Goal: Information Seeking & Learning: Learn about a topic

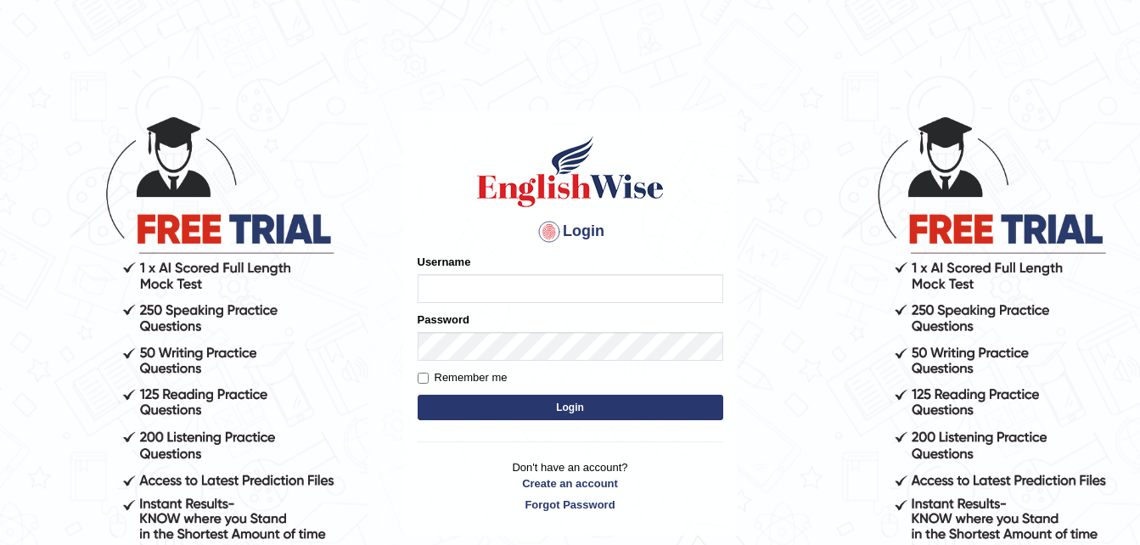
type input "dngwenya"
click at [558, 407] on button "Login" at bounding box center [571, 407] width 306 height 25
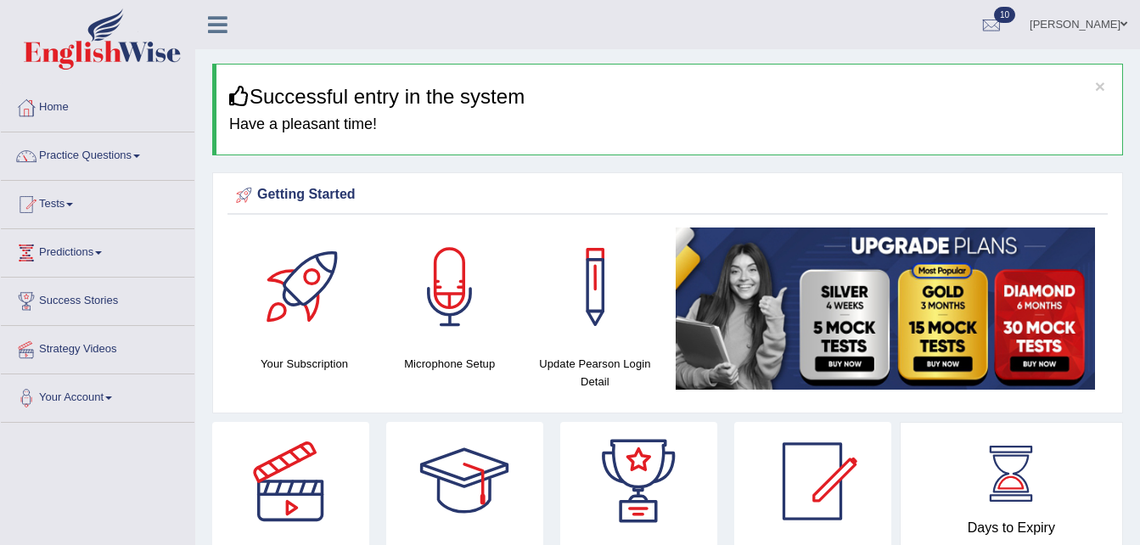
click at [142, 158] on link "Practice Questions" at bounding box center [97, 153] width 193 height 42
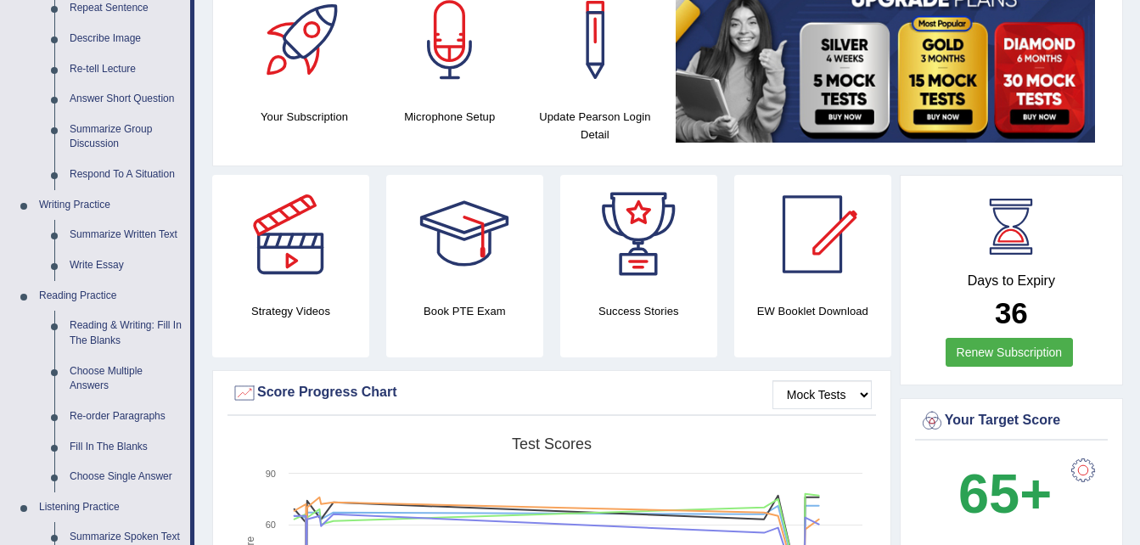
scroll to position [272, 0]
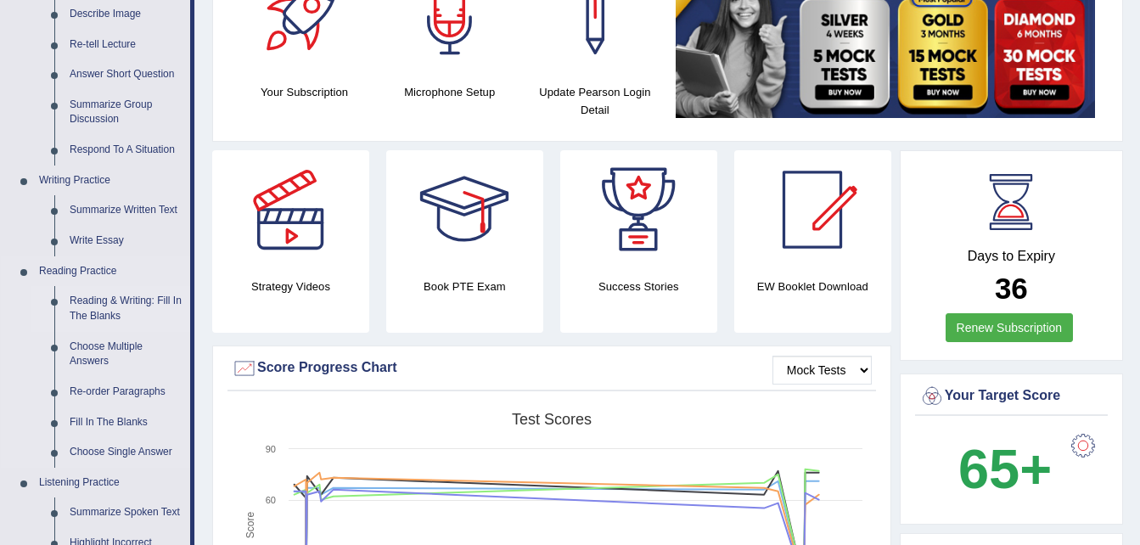
click at [119, 302] on link "Reading & Writing: Fill In The Blanks" at bounding box center [126, 308] width 128 height 45
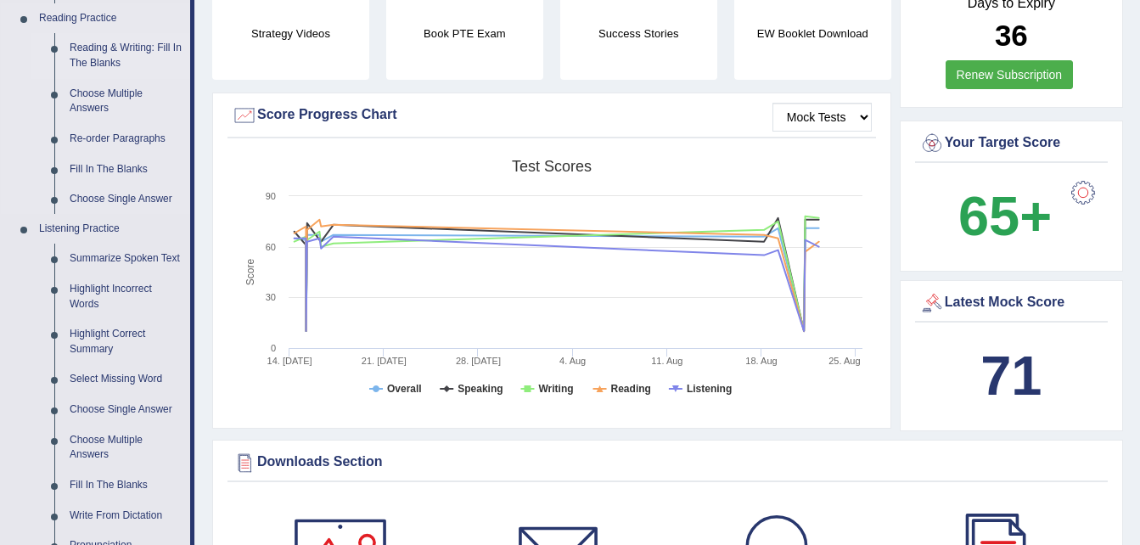
scroll to position [1133, 0]
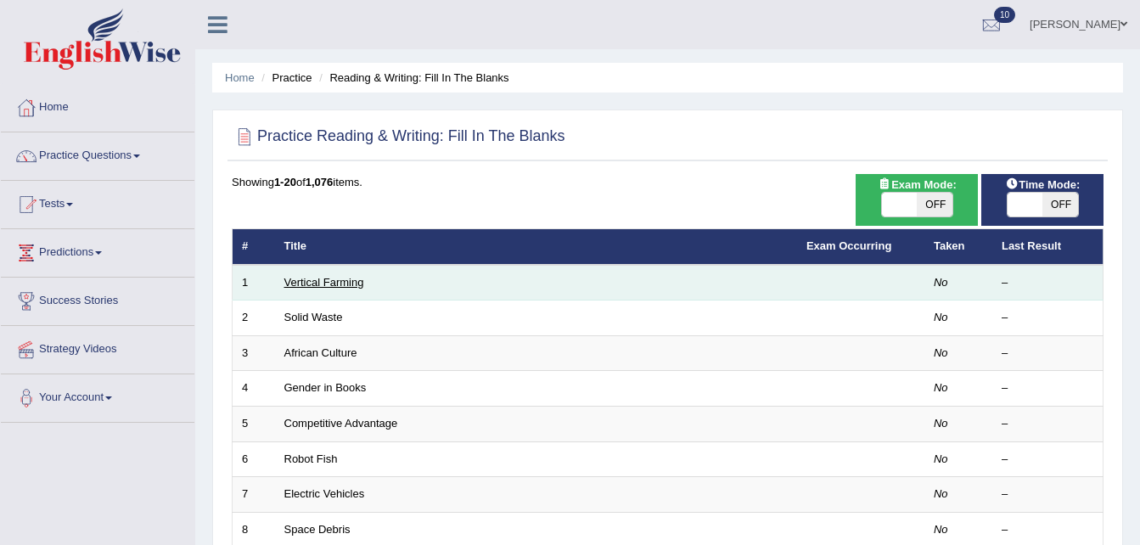
click at [310, 284] on link "Vertical Farming" at bounding box center [324, 282] width 80 height 13
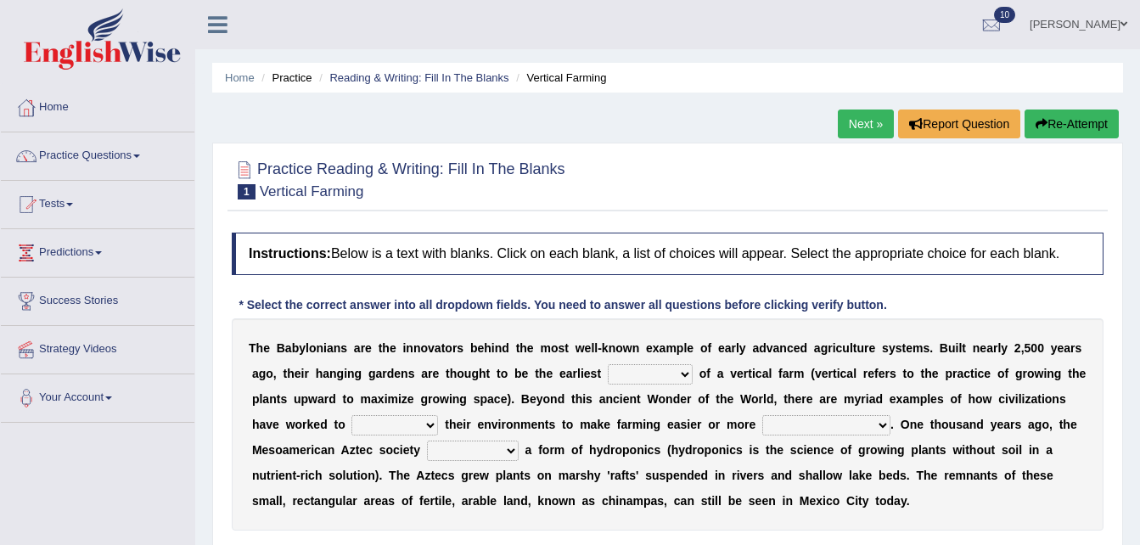
click at [631, 370] on select "prototype failure discredit protocol" at bounding box center [650, 374] width 85 height 20
select select "prototype"
click at [608, 364] on select "prototype failure discredit protocol" at bounding box center [650, 374] width 85 height 20
click at [351, 423] on select "manipulate escape respect disarrange" at bounding box center [394, 425] width 87 height 20
click at [762, 430] on select "productive constructive connective counterproductive" at bounding box center [826, 425] width 128 height 20
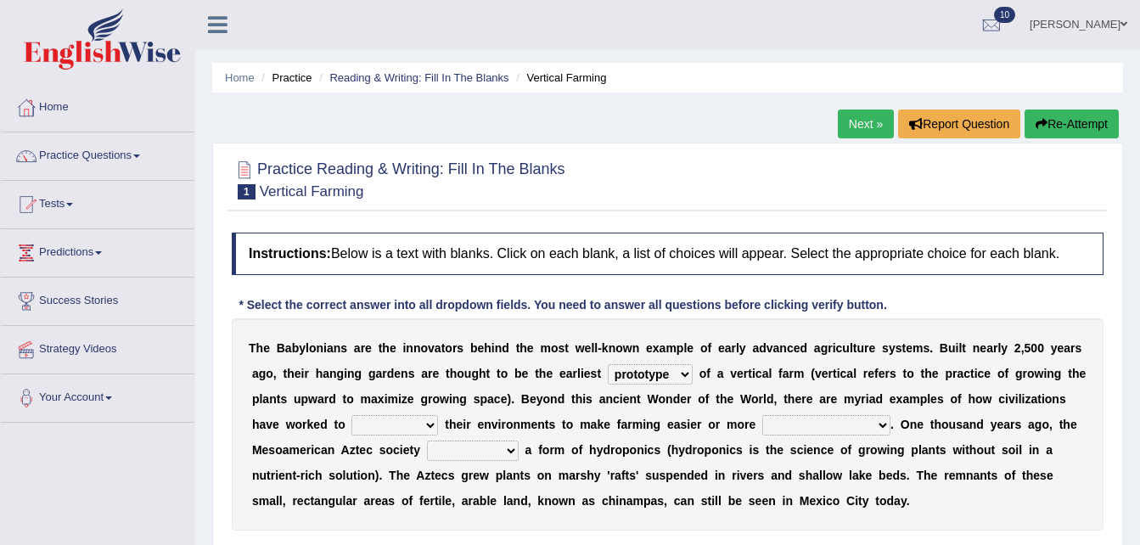
select select "productive"
click at [762, 415] on select "productive constructive connective counterproductive" at bounding box center [826, 425] width 128 height 20
click at [427, 453] on select "domineered volunteered pioneered engineered" at bounding box center [473, 450] width 92 height 20
click at [427, 440] on select "domineered volunteered pioneered engineered" at bounding box center [473, 450] width 92 height 20
click at [427, 449] on select "domineered volunteered pioneered engineered" at bounding box center [473, 450] width 92 height 20
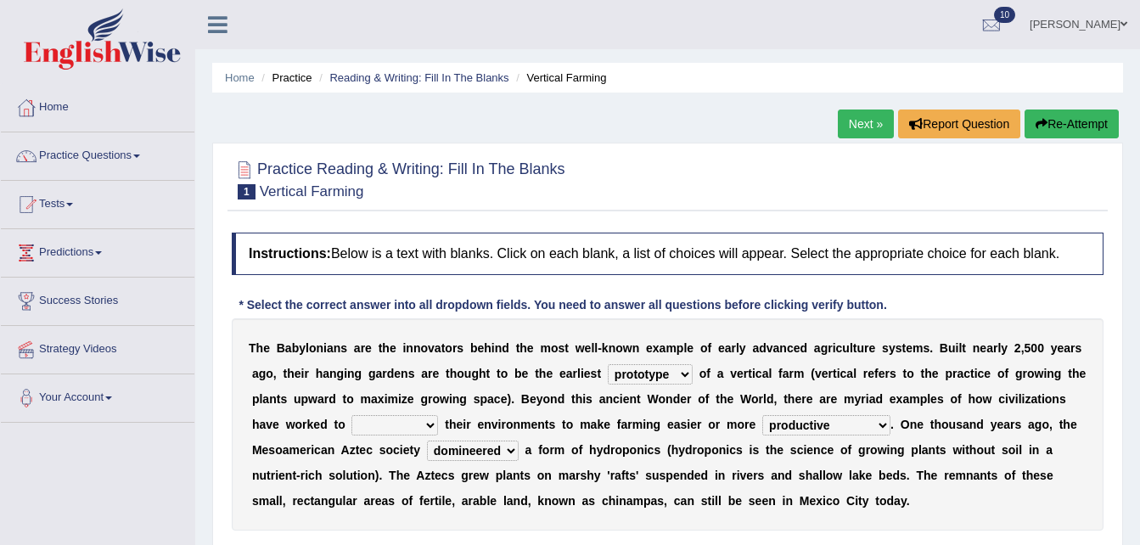
select select "pioneered"
click at [427, 440] on select "domineered volunteered pioneered engineered" at bounding box center [473, 450] width 92 height 20
click at [351, 425] on select "manipulate escape respect disarrange" at bounding box center [394, 425] width 87 height 20
select select "manipulate"
click at [351, 415] on select "manipulate escape respect disarrange" at bounding box center [394, 425] width 87 height 20
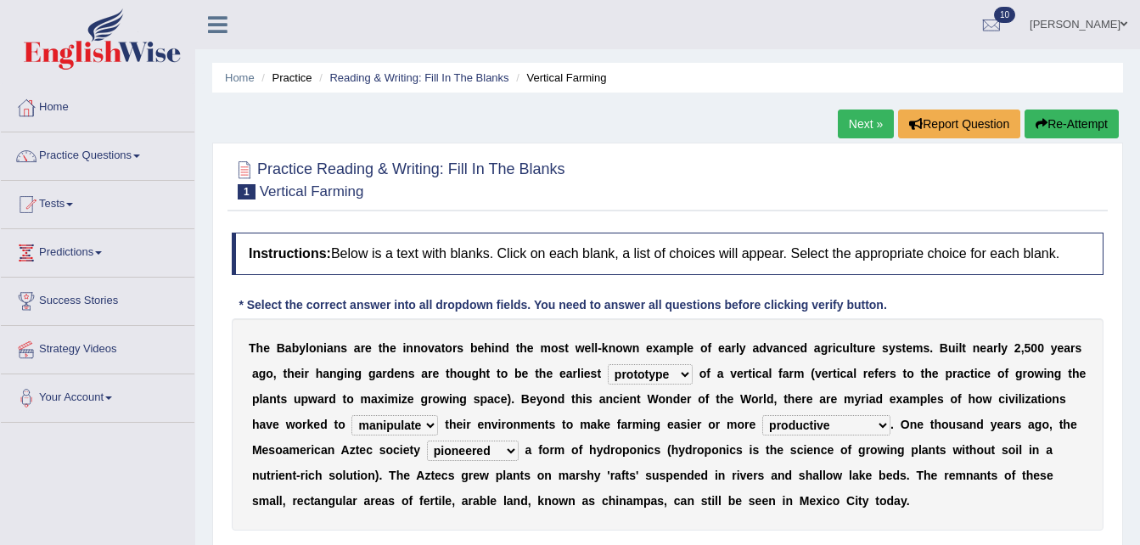
scroll to position [34, 0]
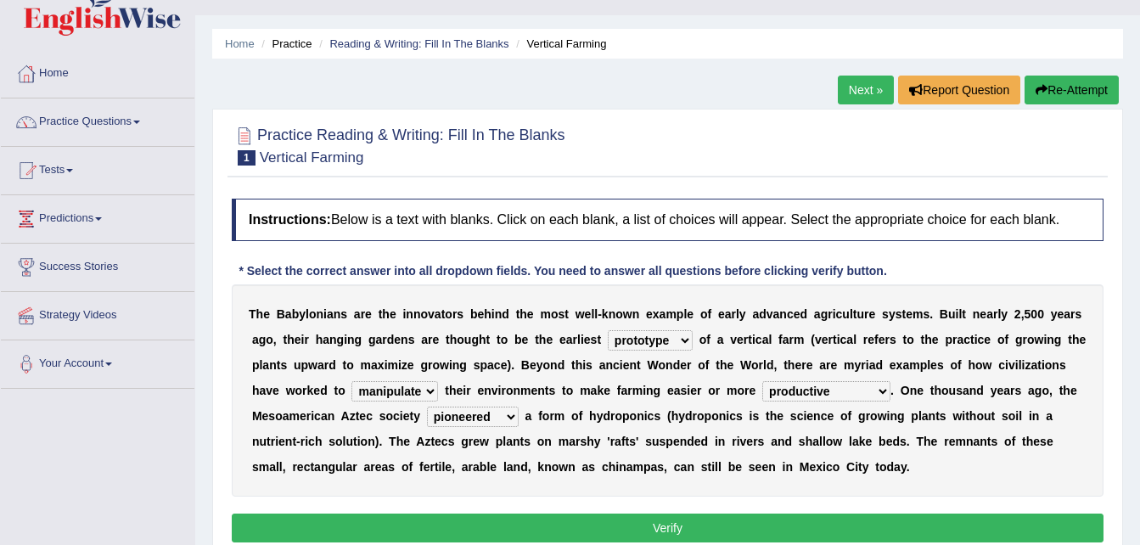
click at [741, 531] on button "Verify" at bounding box center [668, 527] width 872 height 29
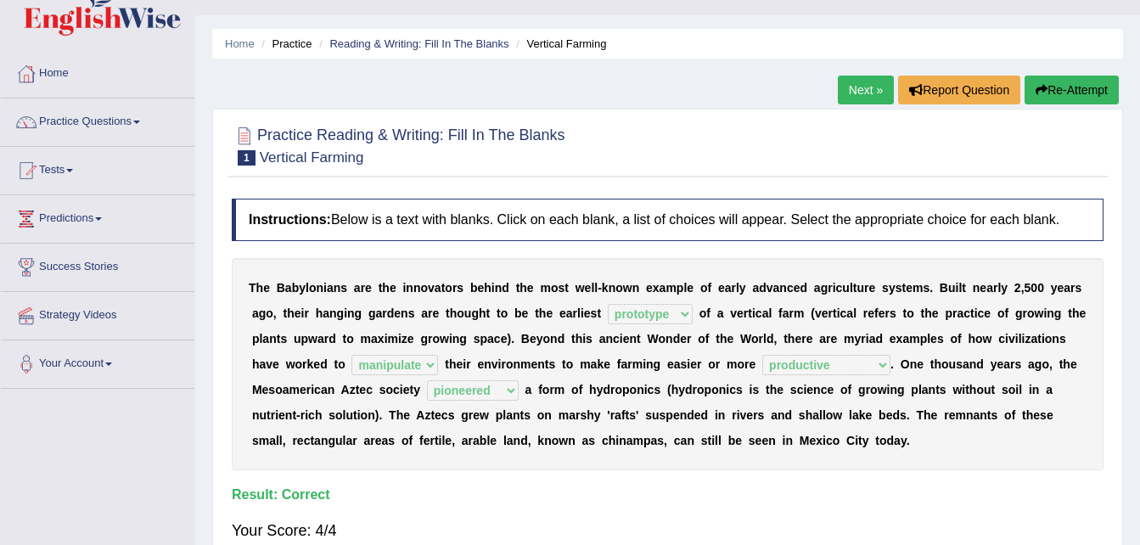
click at [872, 86] on link "Next »" at bounding box center [866, 90] width 56 height 29
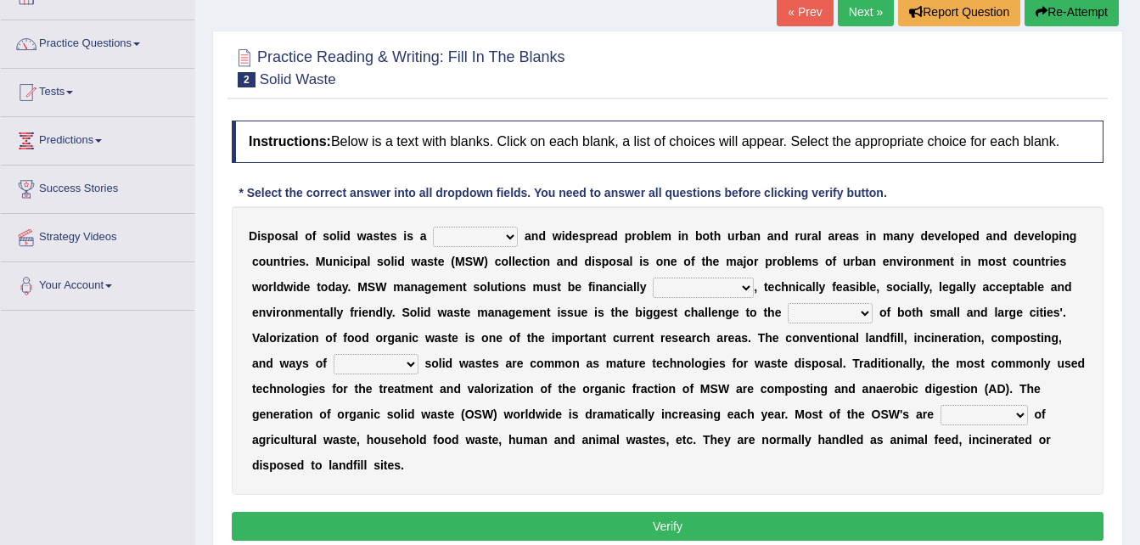
scroll to position [113, 0]
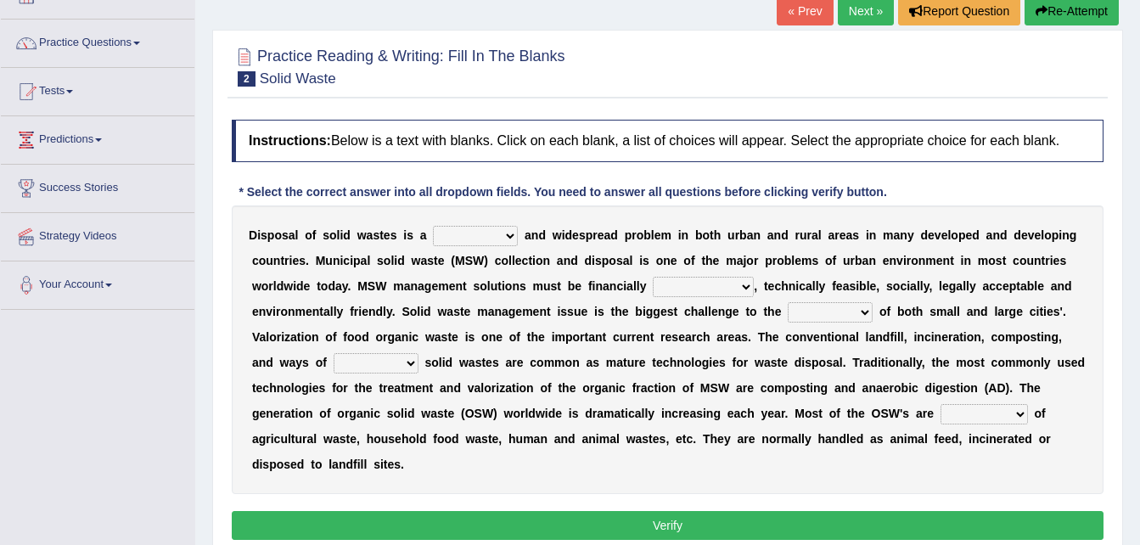
click at [500, 237] on select "slanting stinging stalling shafting" at bounding box center [475, 236] width 85 height 20
select select "stalling"
click at [433, 226] on select "slanting stinging stalling shafting" at bounding box center [475, 236] width 85 height 20
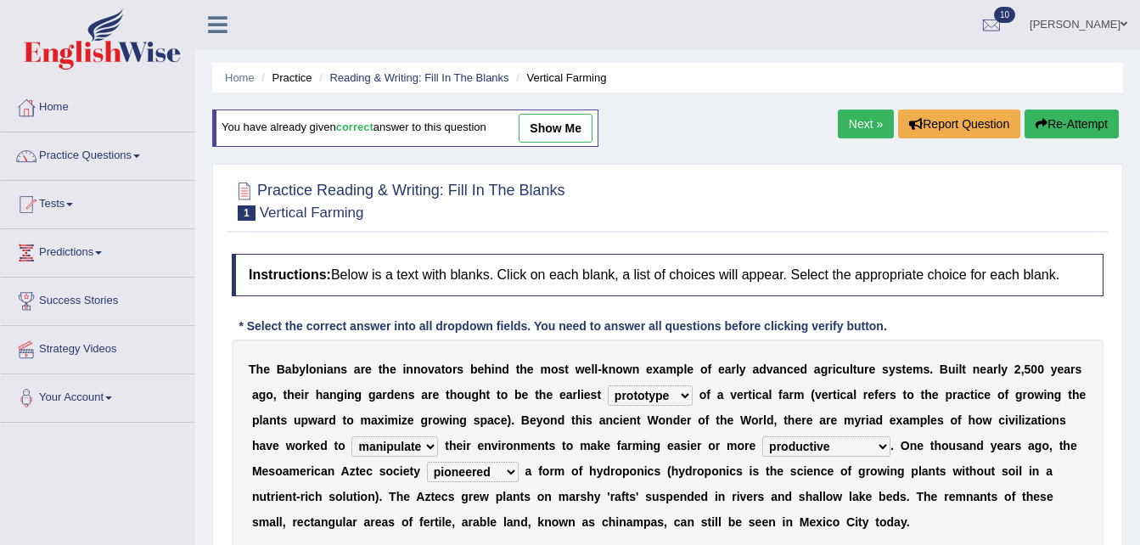
select select "prototype"
select select "manipulate"
select select "productive"
select select "pioneered"
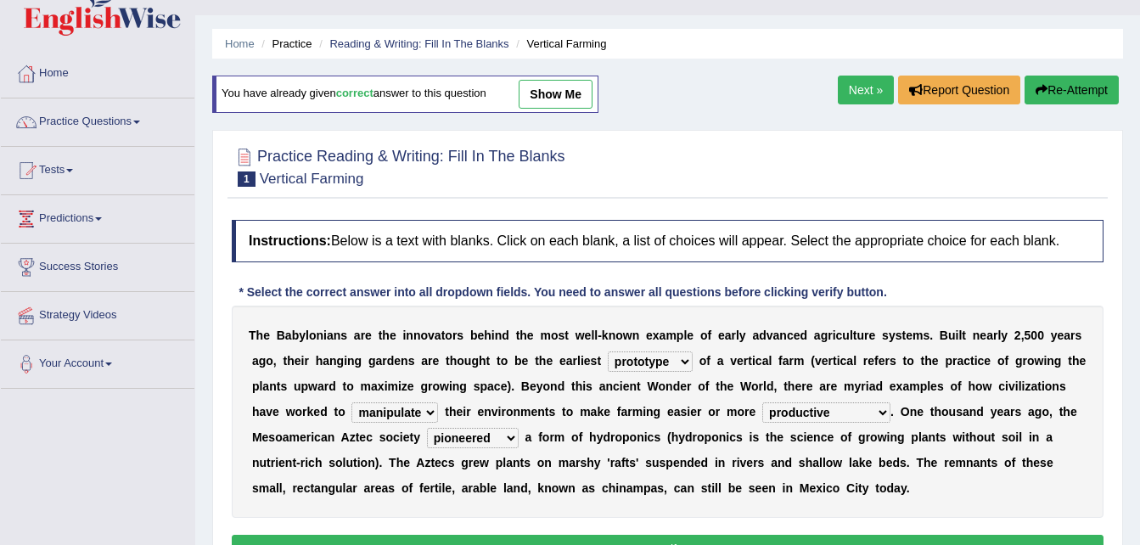
click at [857, 81] on link "Next »" at bounding box center [866, 90] width 56 height 29
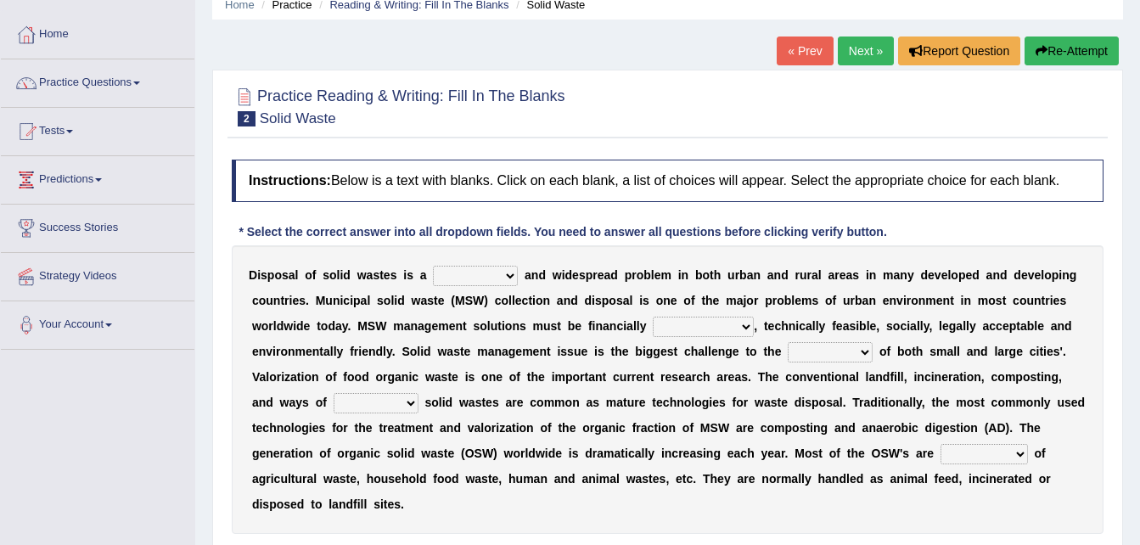
scroll to position [102, 0]
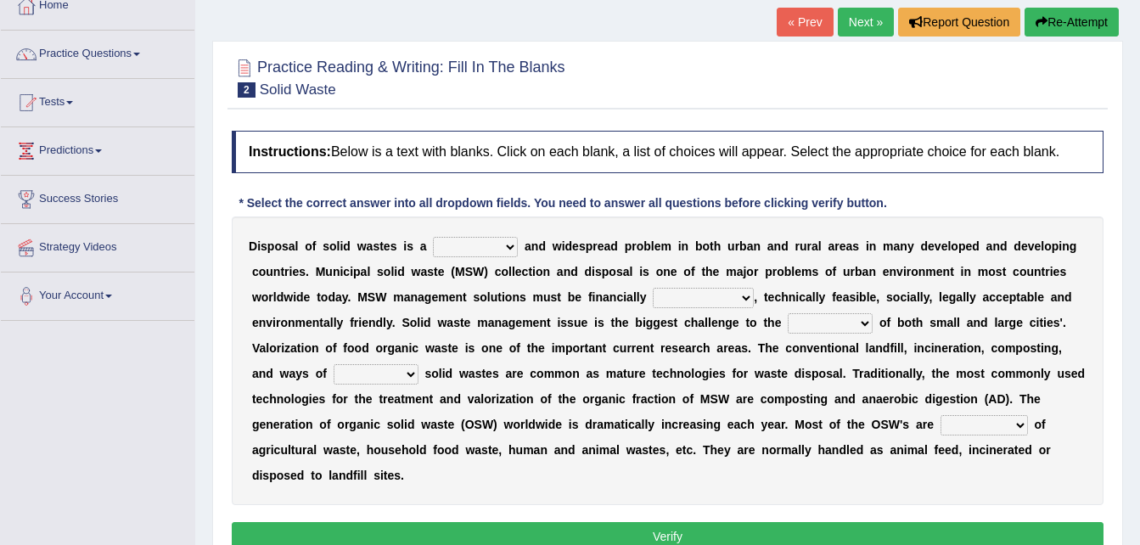
click at [497, 245] on select "slanting stinging stalling shafting" at bounding box center [475, 247] width 85 height 20
select select "stalling"
click at [433, 237] on select "slanting stinging stalling shafting" at bounding box center [475, 247] width 85 height 20
click at [653, 295] on select "unattainable sustainable objectionable treasonable" at bounding box center [703, 298] width 101 height 20
select select "sustainable"
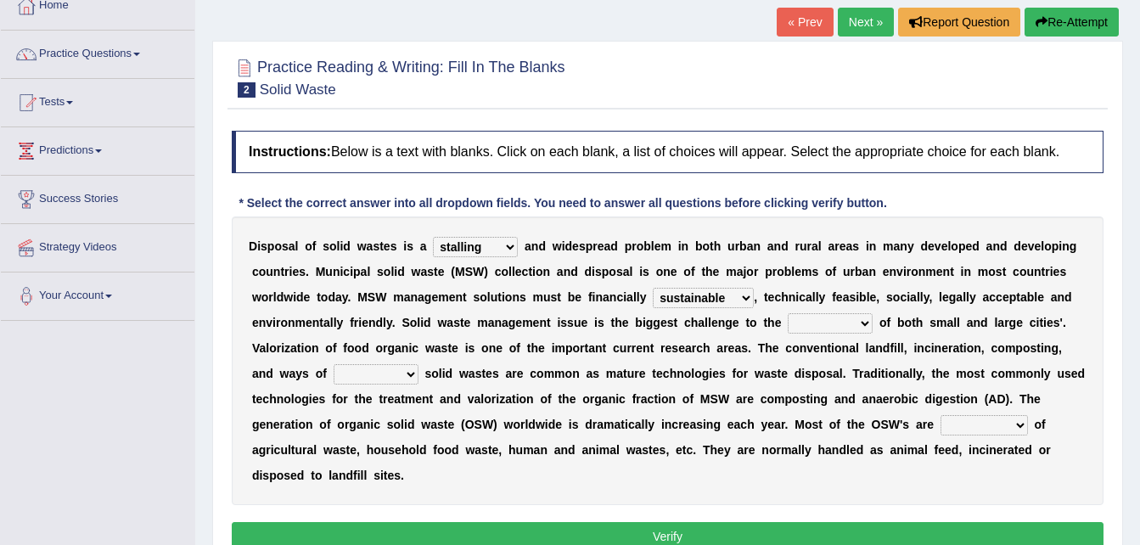
click at [653, 288] on select "unattainable sustainable objectionable treasonable" at bounding box center [703, 298] width 101 height 20
click at [788, 321] on select "plants culture authorities history" at bounding box center [830, 323] width 85 height 20
select select "authorities"
click at [788, 313] on select "plants culture authorities history" at bounding box center [830, 323] width 85 height 20
click at [418, 364] on select "reserving preserving deserving handling" at bounding box center [376, 374] width 85 height 20
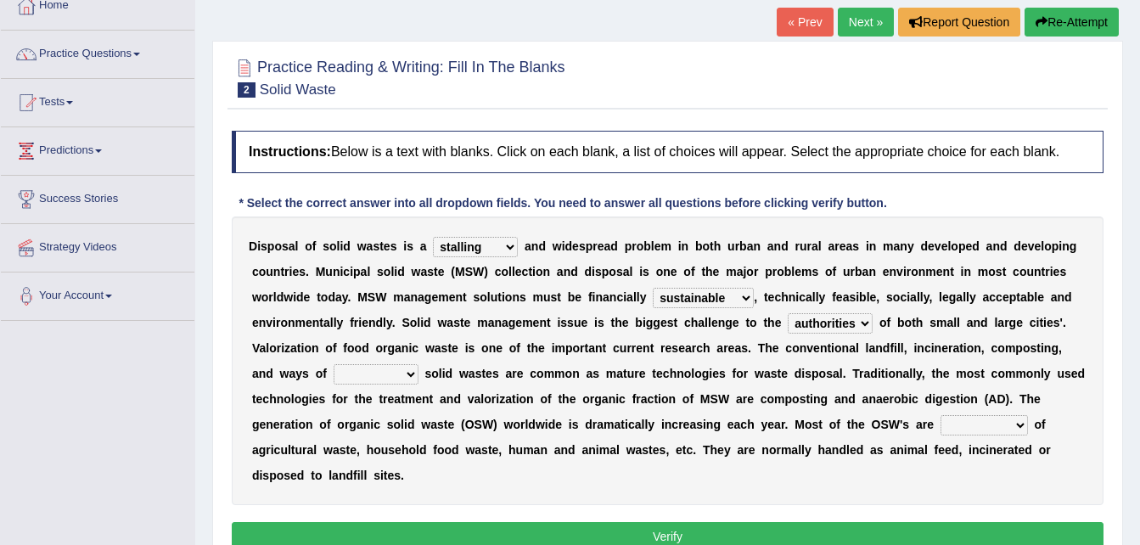
select select "handling"
click at [418, 364] on select "reserving preserving deserving handling" at bounding box center [376, 374] width 85 height 20
click at [940, 425] on select "composed disposed composing disposing" at bounding box center [983, 425] width 87 height 20
select select "composed"
click at [940, 415] on select "composed disposed composing disposing" at bounding box center [983, 425] width 87 height 20
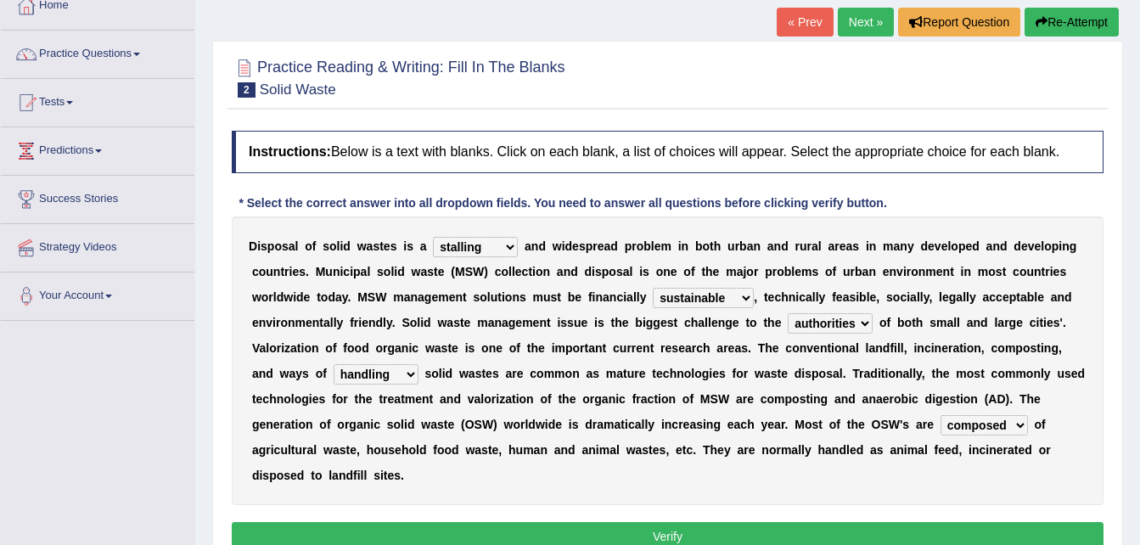
click at [629, 522] on button "Verify" at bounding box center [668, 536] width 872 height 29
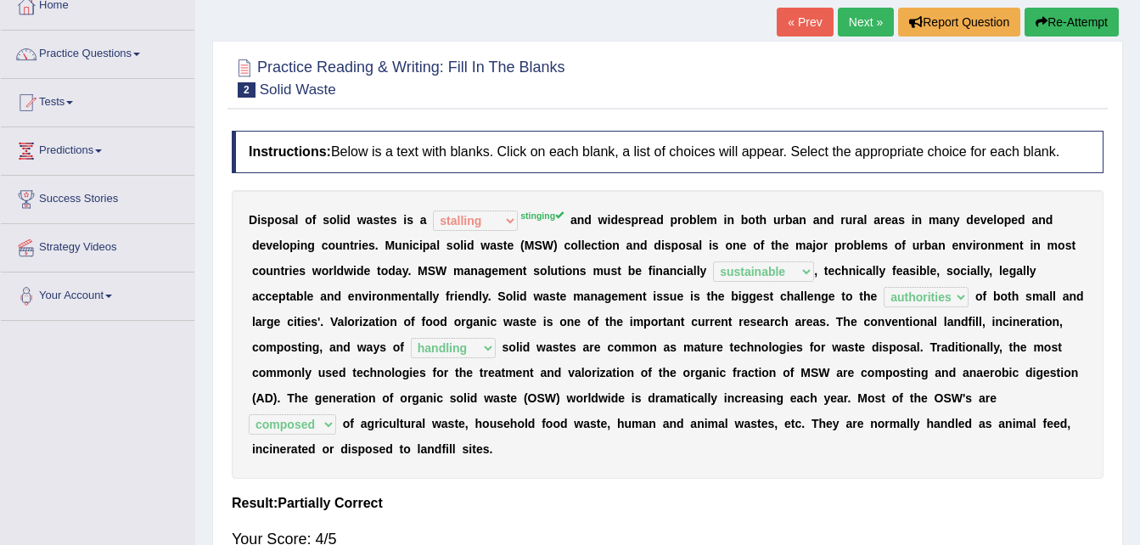
click at [871, 22] on link "Next »" at bounding box center [866, 22] width 56 height 29
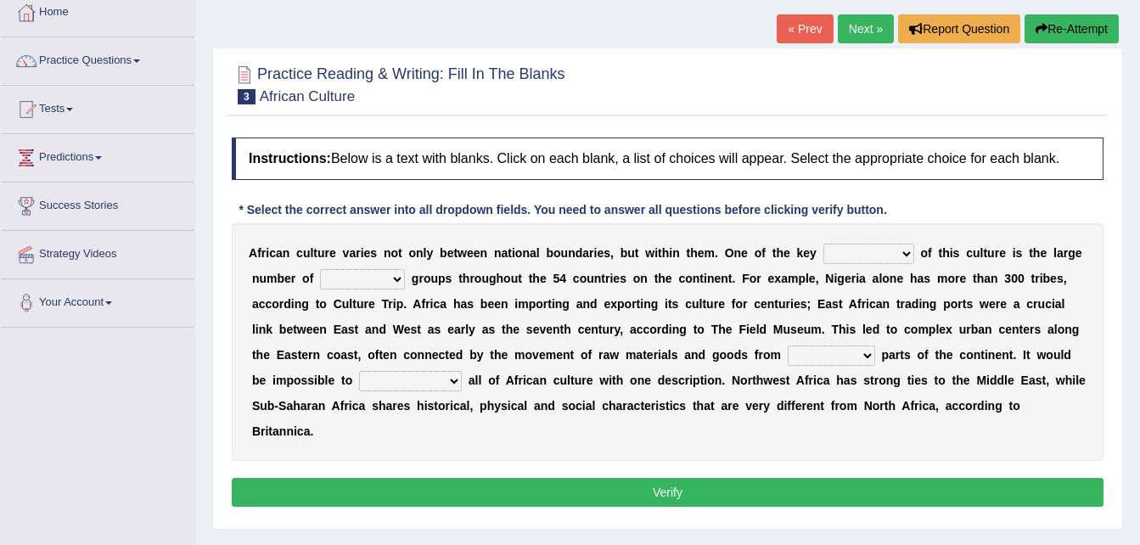
scroll to position [102, 0]
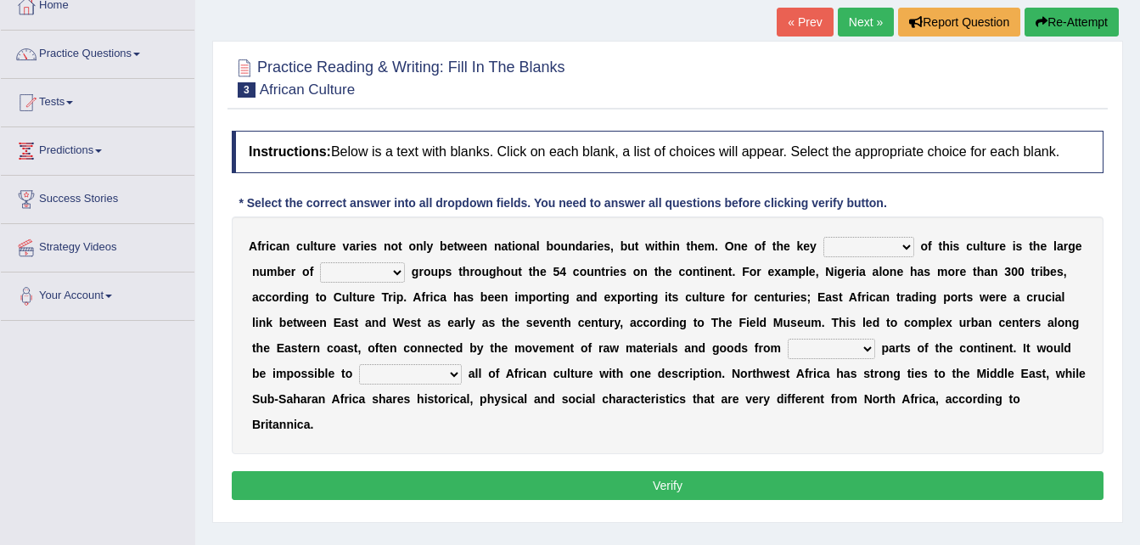
click at [807, 19] on link "« Prev" at bounding box center [805, 22] width 56 height 29
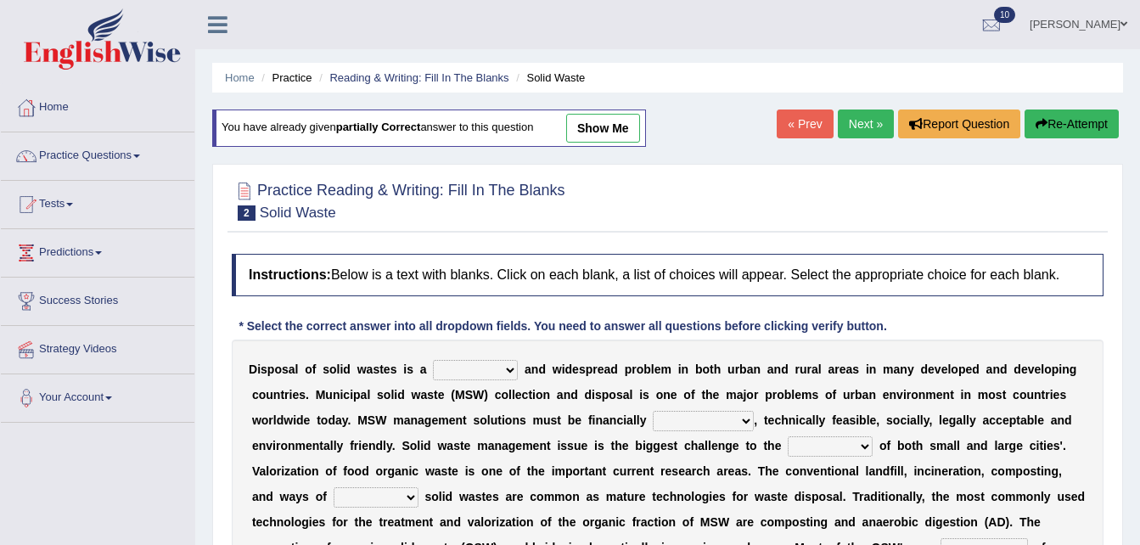
click at [592, 123] on link "show me" at bounding box center [603, 128] width 74 height 29
select select "stalling"
select select "sustainable"
select select "authorities"
select select "handling"
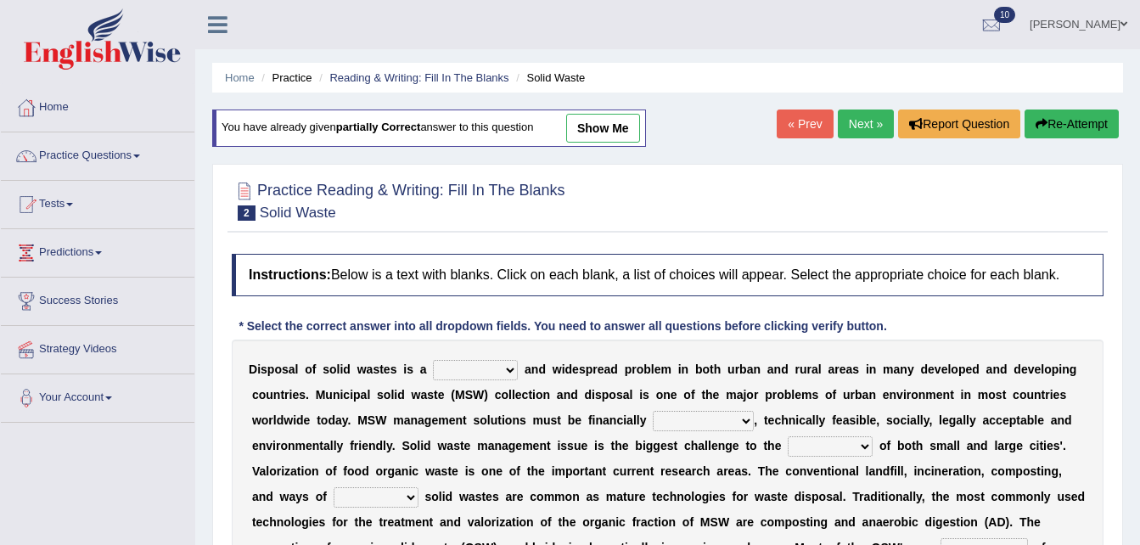
select select "composed"
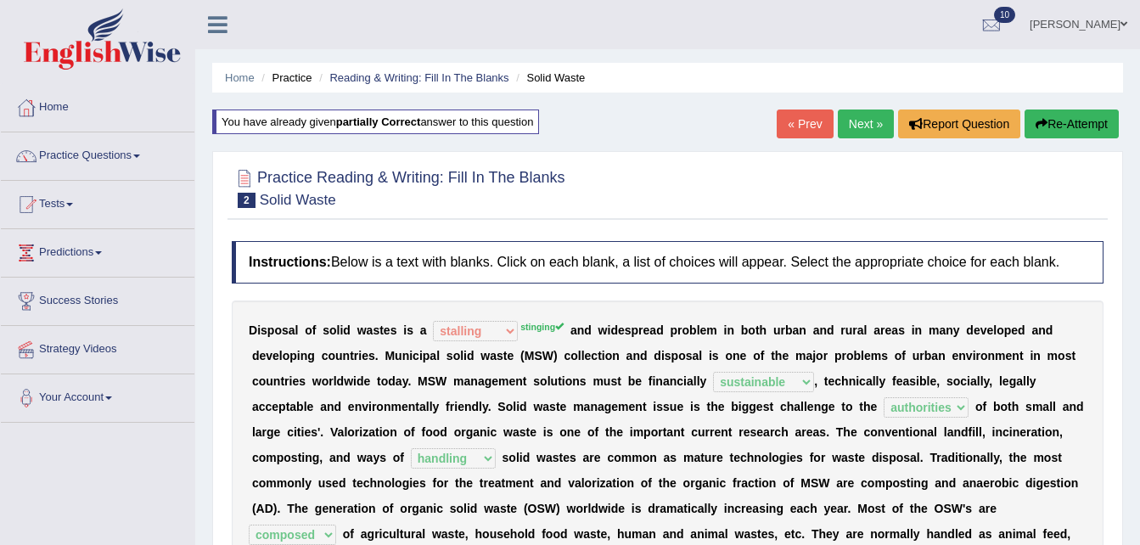
click at [858, 122] on link "Next »" at bounding box center [866, 123] width 56 height 29
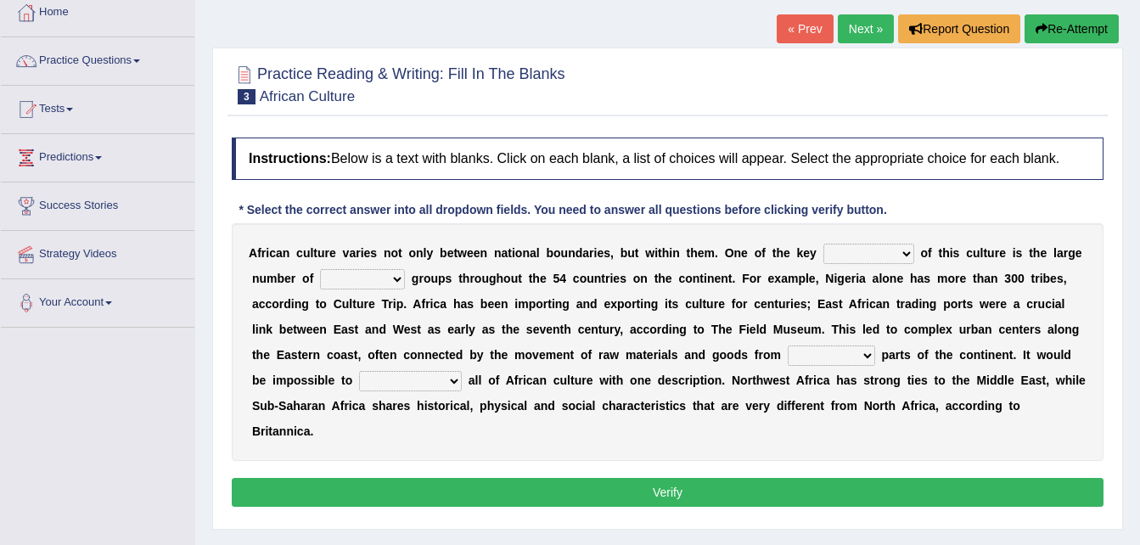
scroll to position [102, 0]
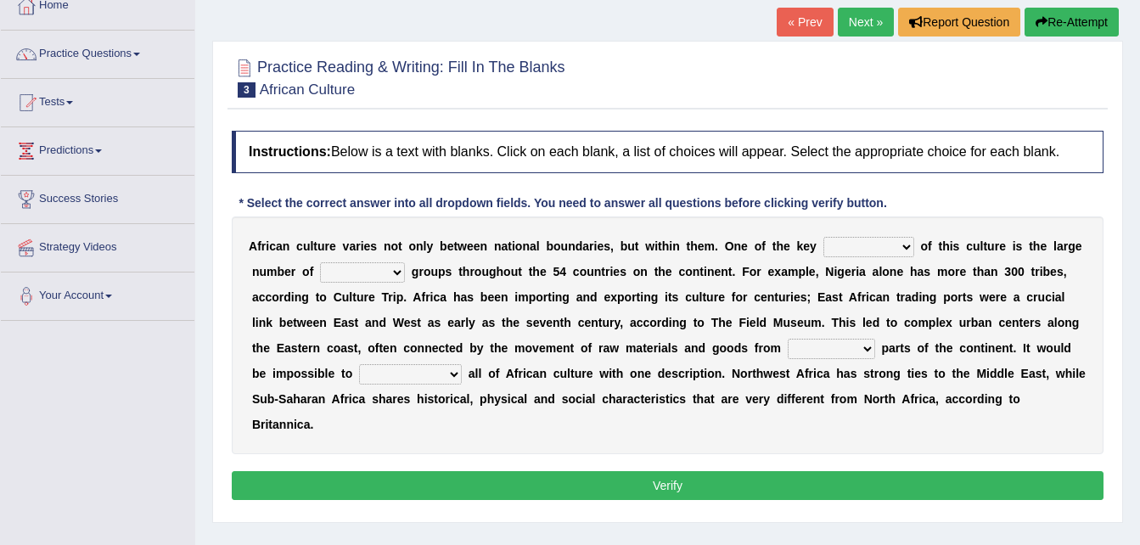
click at [863, 246] on select "conjectures features issues doubts" at bounding box center [868, 247] width 91 height 20
select select "features"
click at [823, 237] on select "conjectures features issues doubts" at bounding box center [868, 247] width 91 height 20
click at [811, 311] on div "A f r i c a n c u l t u r e v a r i e s n o t o n l y b e t w e e n n a t i o n…" at bounding box center [668, 335] width 872 height 238
click at [343, 266] on select "ethic ethnic eugenic epic" at bounding box center [362, 272] width 85 height 20
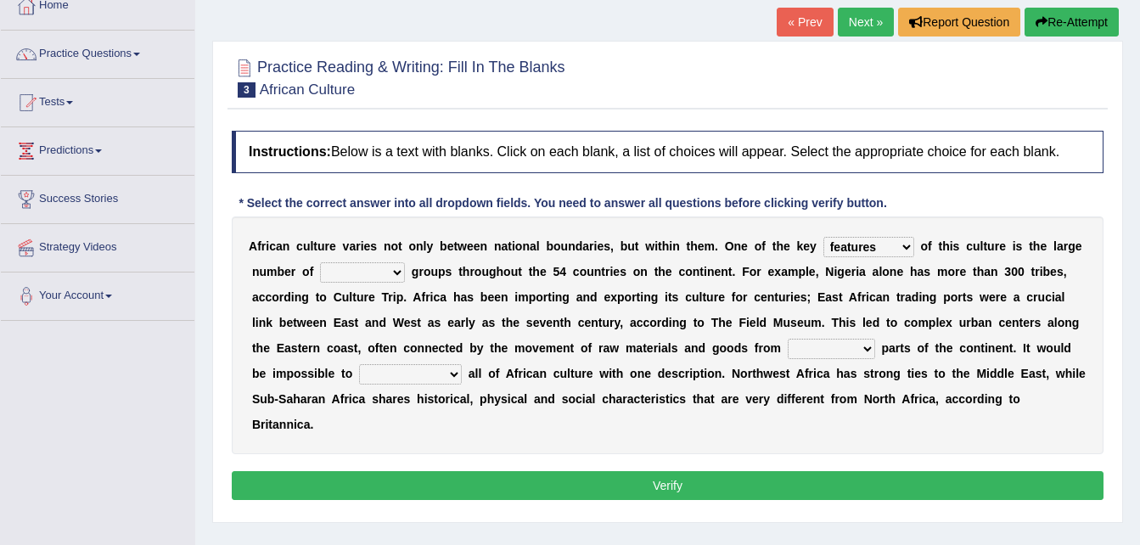
select select "ethnic"
click at [320, 262] on select "ethic ethnic eugenic epic" at bounding box center [362, 272] width 85 height 20
click at [788, 346] on select "forelocked interlocked unlocked landlocked" at bounding box center [831, 349] width 87 height 20
click at [788, 351] on select "forelocked interlocked unlocked landlocked" at bounding box center [831, 349] width 87 height 20
select select "landlocked"
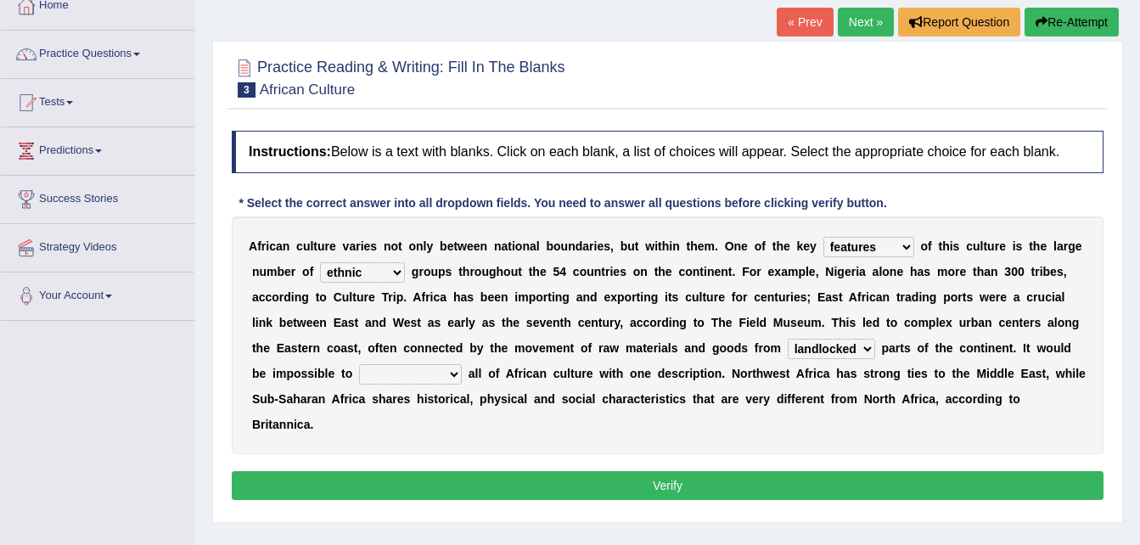
click at [788, 339] on select "forelocked interlocked unlocked landlocked" at bounding box center [831, 349] width 87 height 20
click at [462, 364] on select "characterize conceptualize symbolize synthesize" at bounding box center [410, 374] width 103 height 20
select select "conceptualize"
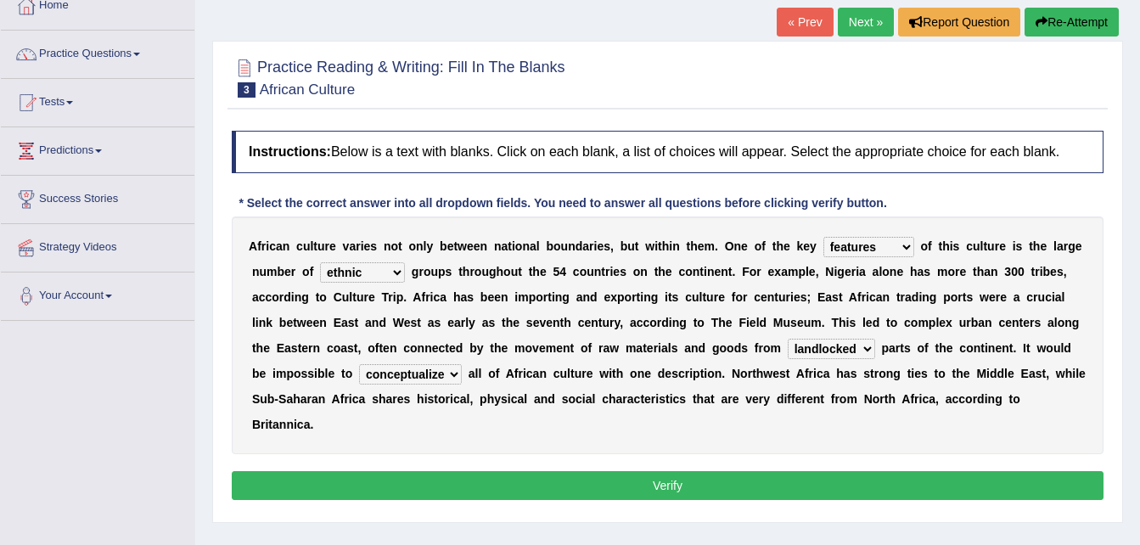
click at [462, 364] on select "characterize conceptualize symbolize synthesize" at bounding box center [410, 374] width 103 height 20
click at [777, 471] on button "Verify" at bounding box center [668, 485] width 872 height 29
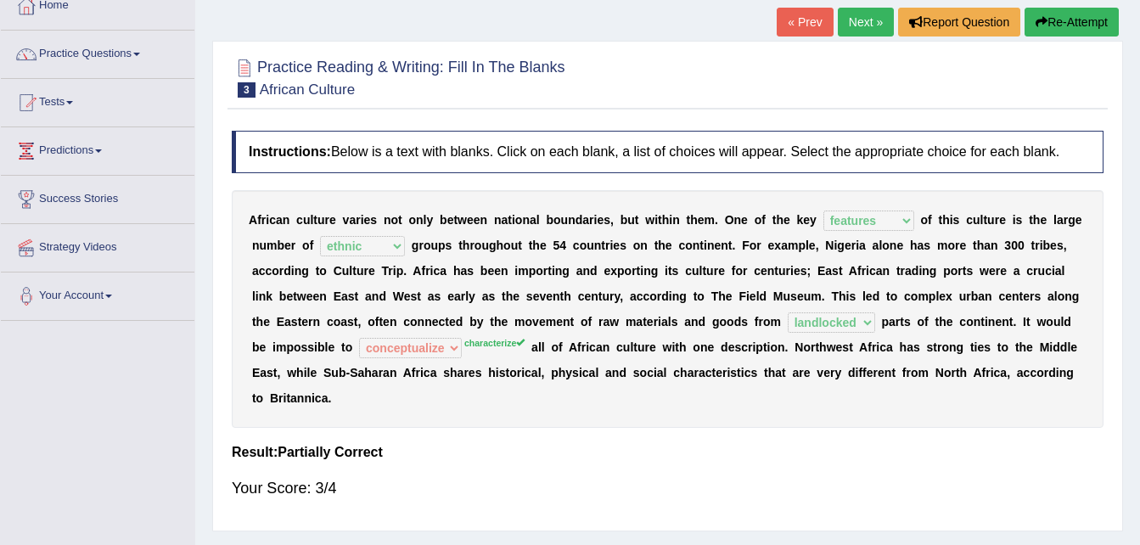
click at [863, 8] on link "Next »" at bounding box center [866, 22] width 56 height 29
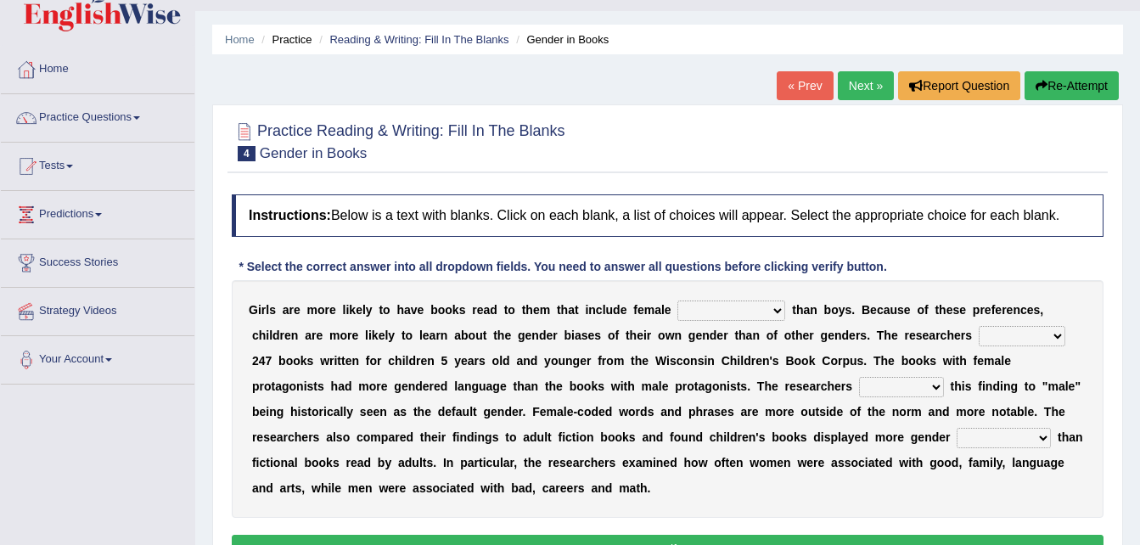
scroll to position [68, 0]
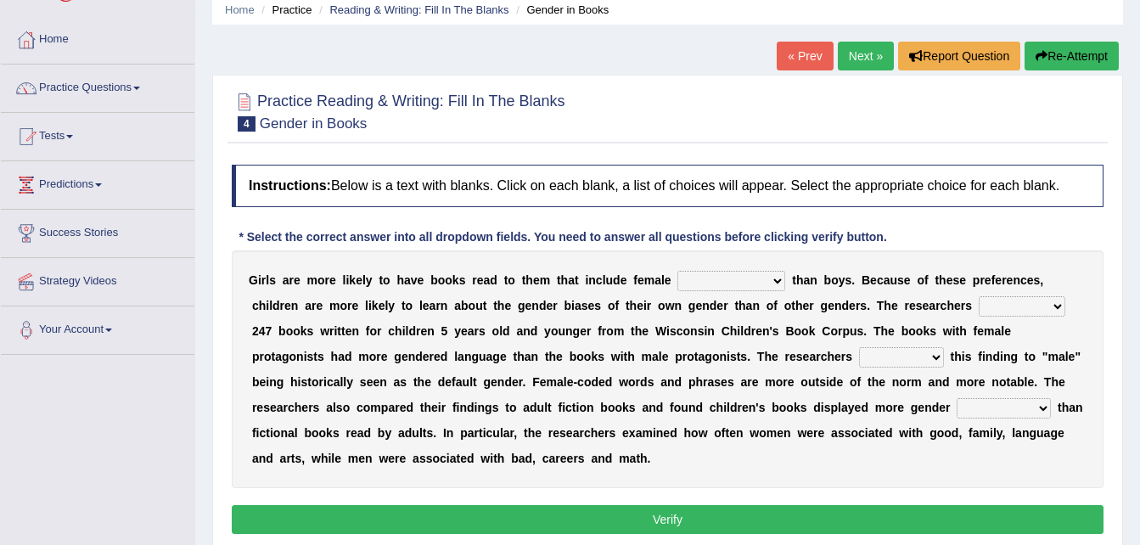
click at [740, 281] on select "protagonists cosmogonists agonists expressionists" at bounding box center [731, 281] width 108 height 20
select select "protagonists"
click at [677, 271] on select "protagonists cosmogonists agonists expressionists" at bounding box center [731, 281] width 108 height 20
click at [978, 303] on select "hydrolyzed paralyzed catalyzed analyzed" at bounding box center [1021, 306] width 87 height 20
select select "analyzed"
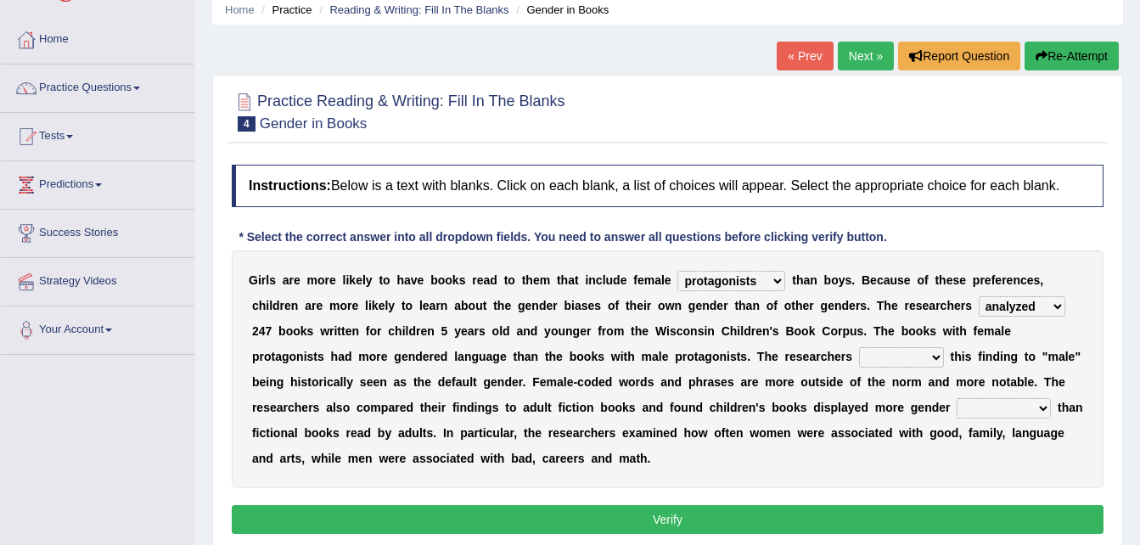
click at [978, 296] on select "hydrolyzed paralyzed catalyzed analyzed" at bounding box center [1021, 306] width 87 height 20
click at [859, 356] on select "contribute tribute distribute attribute" at bounding box center [901, 357] width 85 height 20
select select "attribute"
click at [859, 347] on select "contribute tribute distribute attribute" at bounding box center [901, 357] width 85 height 20
click at [956, 409] on select "stereotypes teletypes prototypes electrotypes" at bounding box center [1003, 408] width 94 height 20
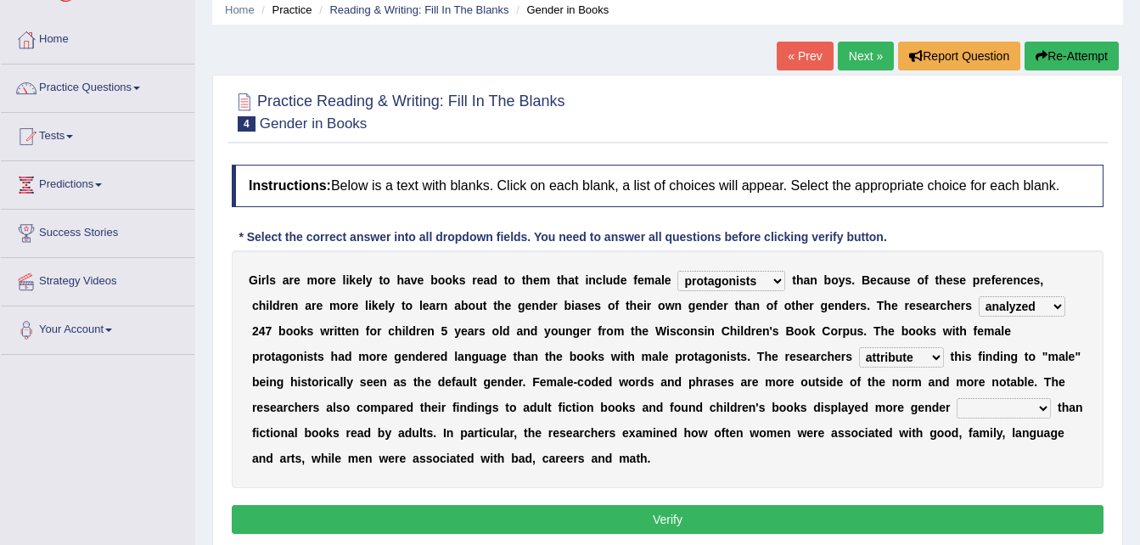
select select "stereotypes"
click at [956, 398] on select "stereotypes teletypes prototypes electrotypes" at bounding box center [1003, 408] width 94 height 20
click at [659, 505] on button "Verify" at bounding box center [668, 519] width 872 height 29
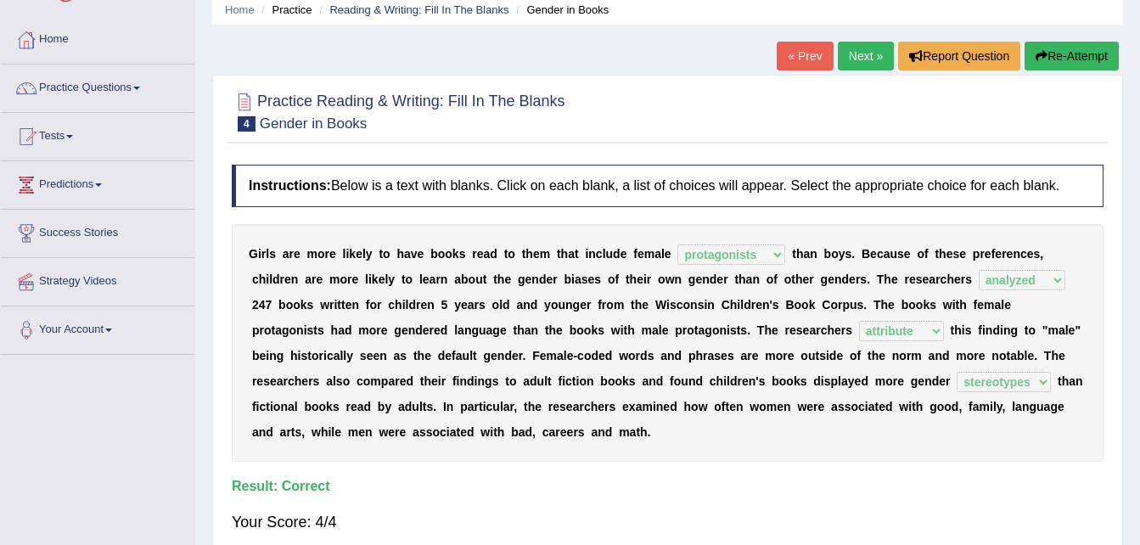
click at [870, 59] on link "Next »" at bounding box center [866, 56] width 56 height 29
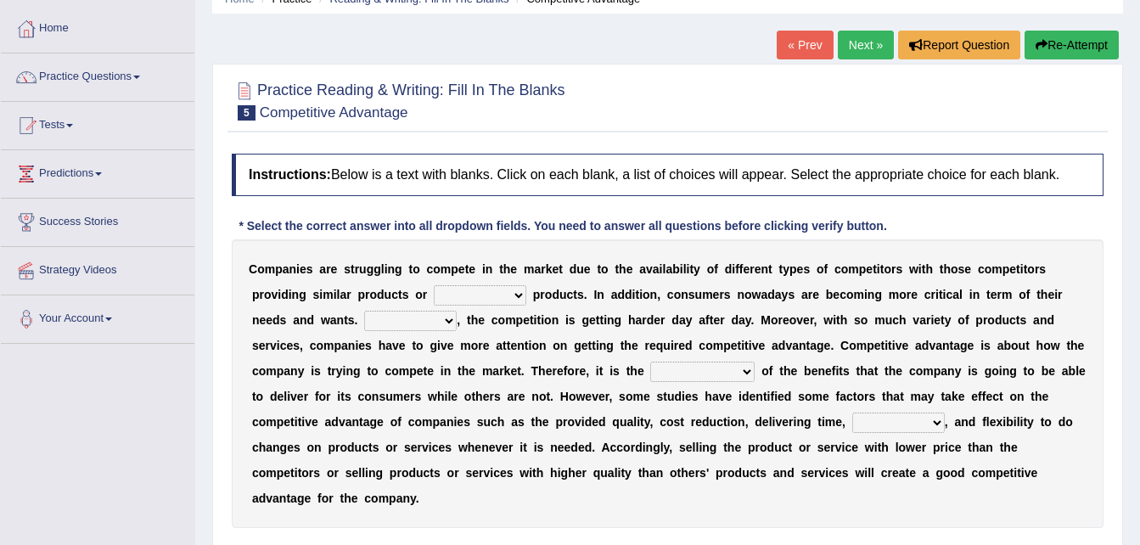
scroll to position [102, 0]
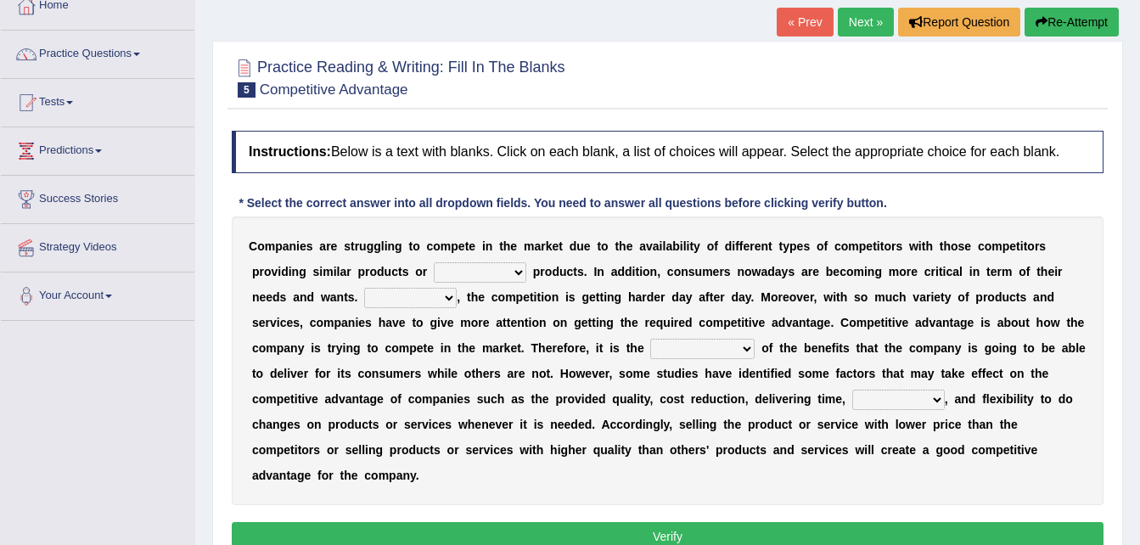
click at [441, 270] on select "constitution restitution substitution institution" at bounding box center [480, 272] width 93 height 20
select select "substitution"
click at [434, 262] on select "constitution restitution substitution institution" at bounding box center [480, 272] width 93 height 20
click at [364, 296] on select "However Instead Additionally Therefore" at bounding box center [410, 298] width 93 height 20
select select "However"
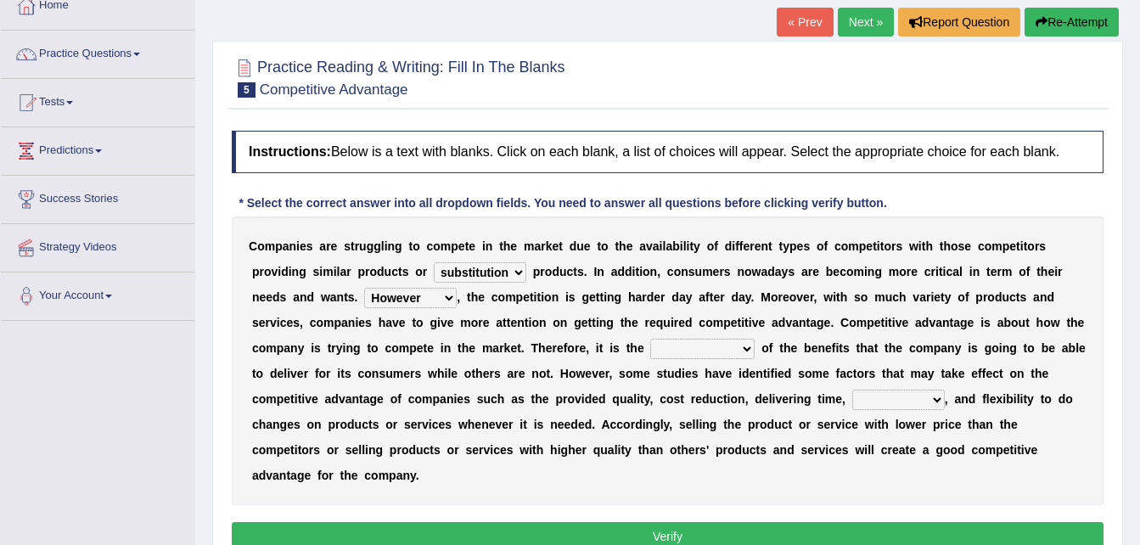
click at [364, 288] on select "However Instead Additionally Therefore" at bounding box center [410, 298] width 93 height 20
click at [650, 350] on select "dissemination ordination determination incarnation" at bounding box center [702, 349] width 104 height 20
select select "determination"
click at [650, 339] on select "dissemination ordination determination incarnation" at bounding box center [702, 349] width 104 height 20
click at [364, 292] on select "However Instead Additionally Therefore" at bounding box center [410, 298] width 93 height 20
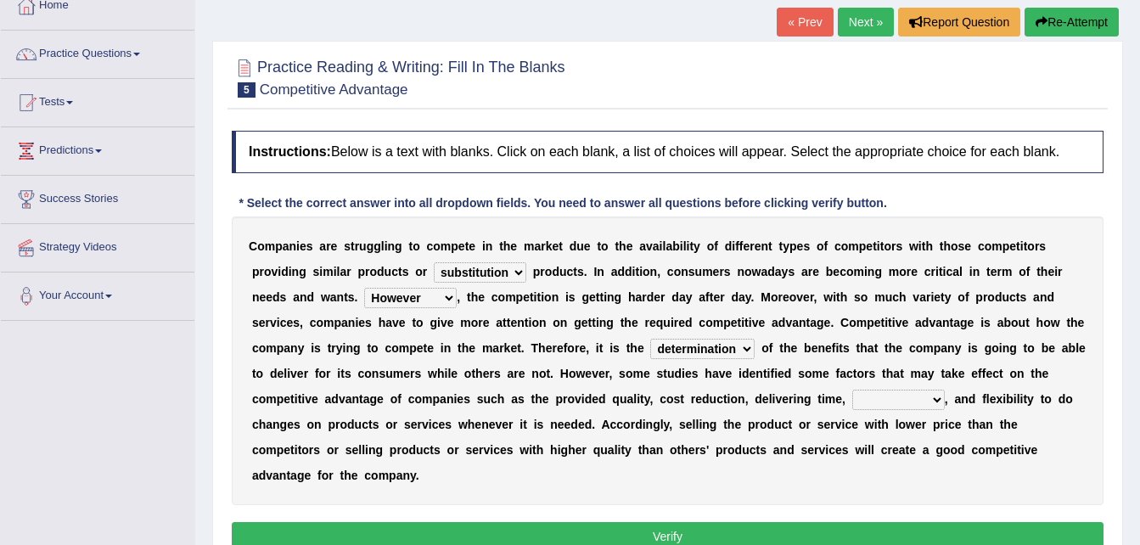
click at [565, 409] on div "C o m p a n i e s a r e s t r u g g l i n g t o c o m p e t e i n t h e m a r k…" at bounding box center [668, 360] width 872 height 289
click at [852, 396] on select "captivation aggregation deprivation innovation" at bounding box center [898, 400] width 93 height 20
select select "innovation"
click at [852, 390] on select "captivation aggregation deprivation innovation" at bounding box center [898, 400] width 93 height 20
click at [568, 522] on button "Verify" at bounding box center [668, 536] width 872 height 29
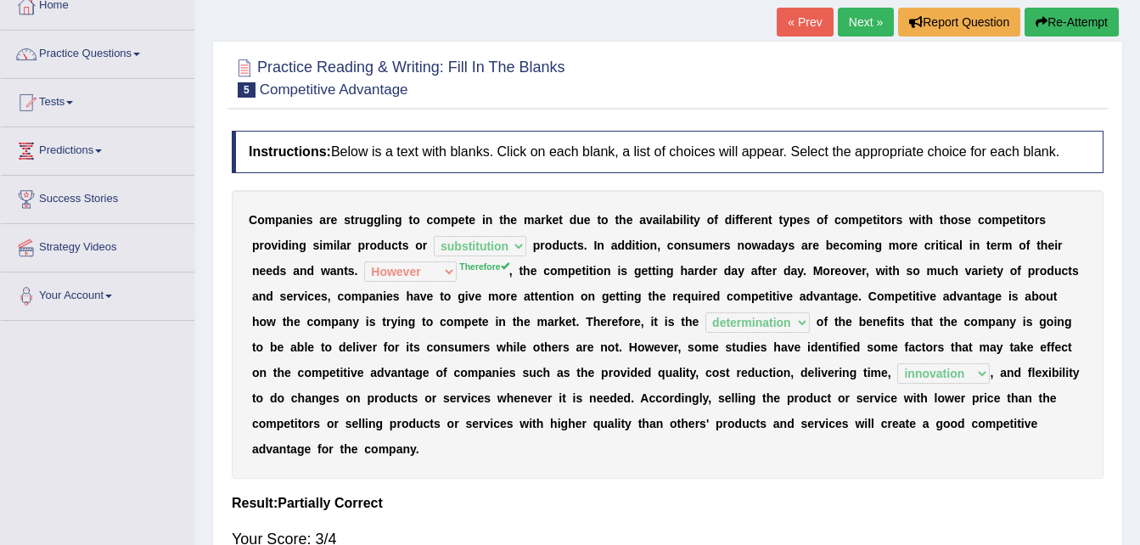
click at [866, 25] on link "Next »" at bounding box center [866, 22] width 56 height 29
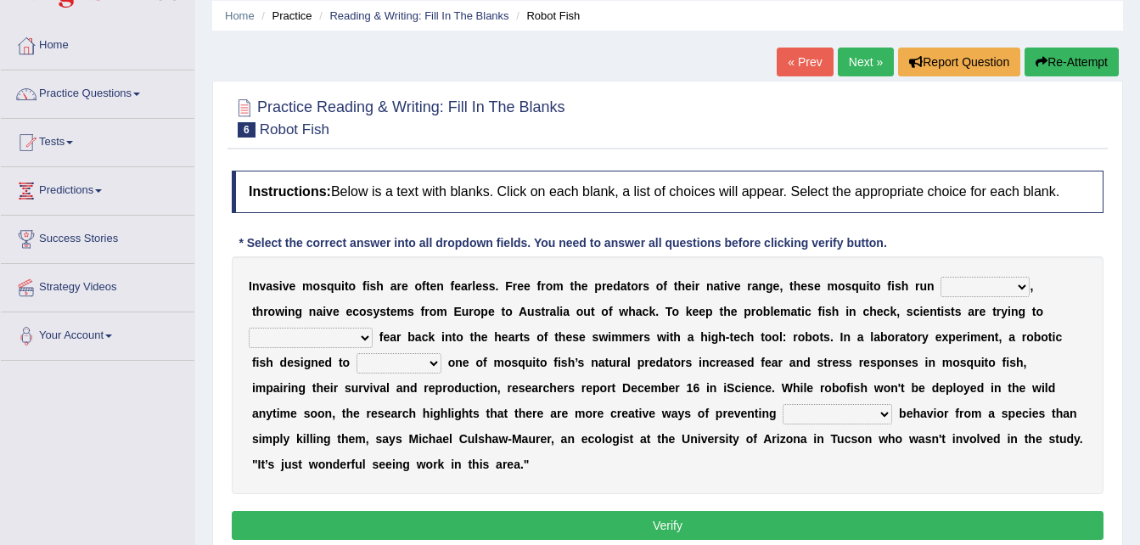
scroll to position [68, 0]
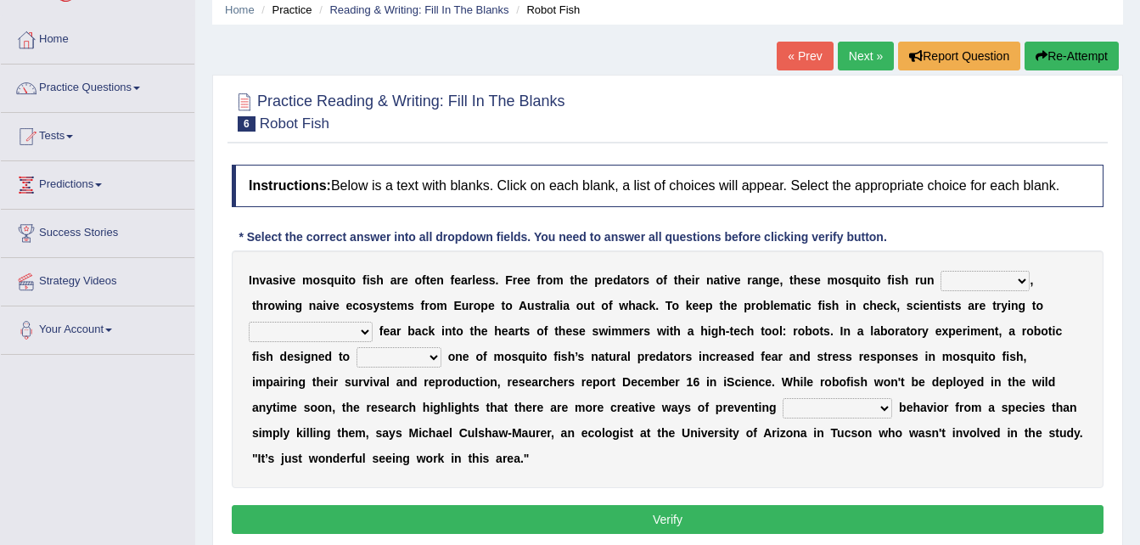
click at [975, 282] on select "occupant flippant rampant concordant" at bounding box center [984, 281] width 89 height 20
select select "rampant"
click at [940, 271] on select "occupant flippant rampant concordant" at bounding box center [984, 281] width 89 height 20
click at [975, 280] on select "occupant flippant rampant concordant" at bounding box center [984, 281] width 89 height 20
click at [1031, 456] on div "I n v a s i v e m o s q u i t o f i s h a r e o f t e n f e a r l e s s . F r e…" at bounding box center [668, 369] width 872 height 238
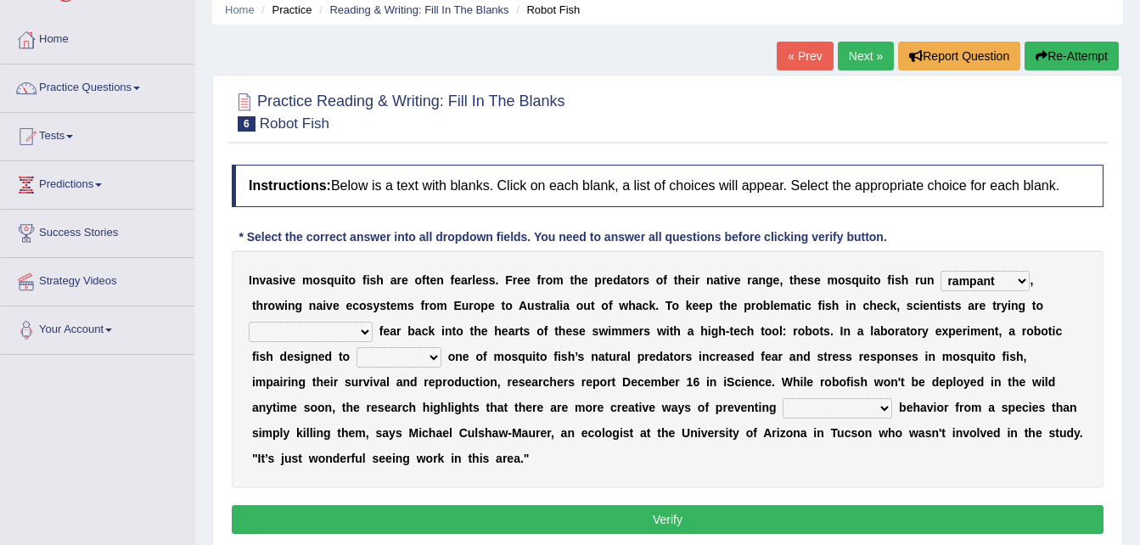
click at [373, 322] on select "accept spike strike [PERSON_NAME]" at bounding box center [311, 332] width 124 height 20
select select "spike"
click at [373, 322] on select "accept spike strike [PERSON_NAME]" at bounding box center [311, 332] width 124 height 20
click at [441, 347] on select "bequest mimic battle conquest" at bounding box center [398, 357] width 85 height 20
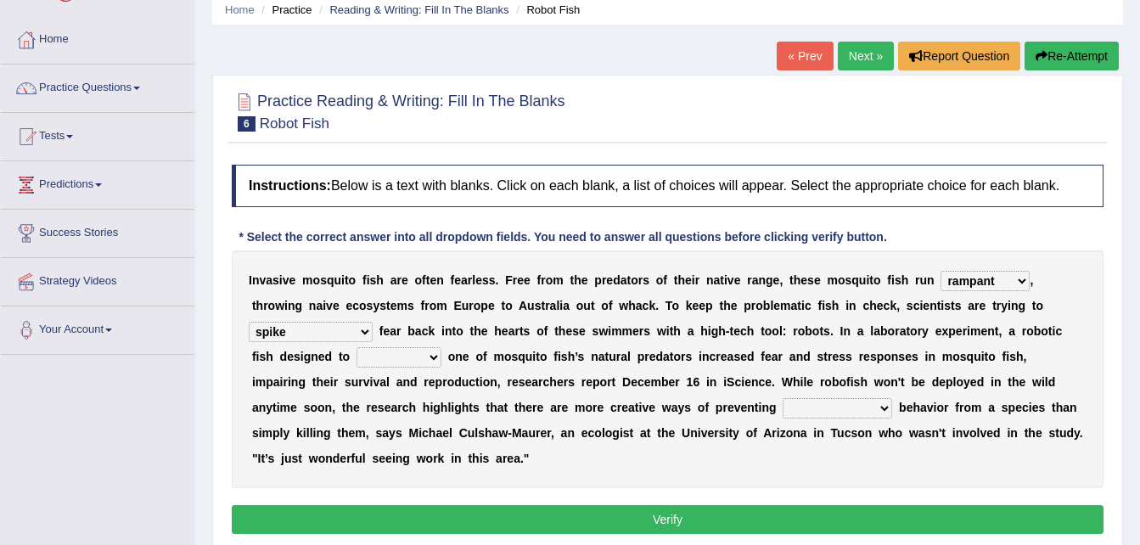
click at [441, 347] on select "bequest mimic battle conquest" at bounding box center [398, 357] width 85 height 20
select select "mimic"
click at [441, 347] on select "bequest mimic battle conquest" at bounding box center [398, 357] width 85 height 20
click at [782, 407] on select "unprivileged unprecedented uncharted unwanted" at bounding box center [836, 408] width 109 height 20
select select "unwanted"
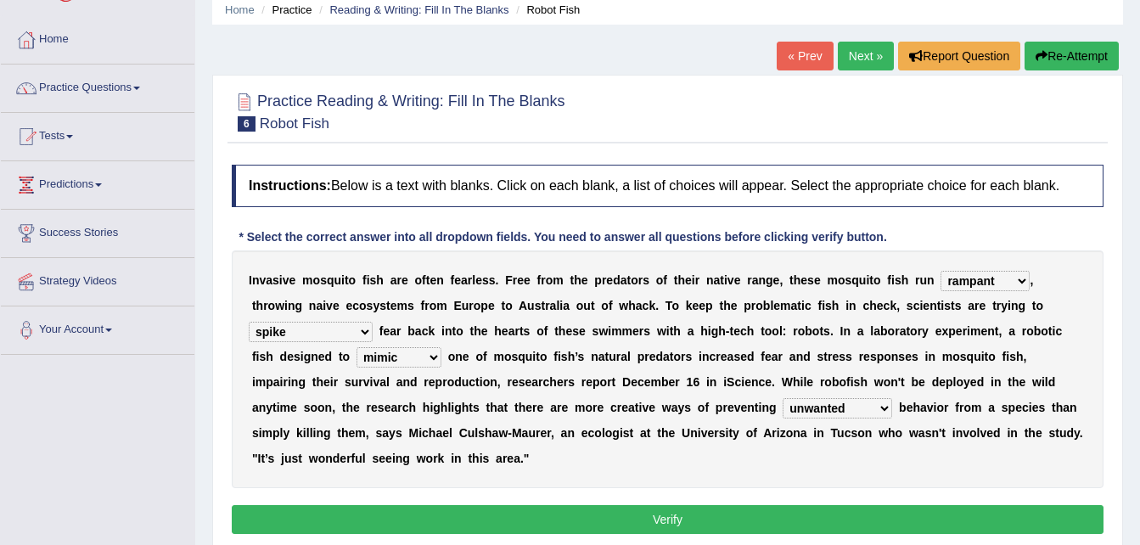
click at [782, 398] on select "unprivileged unprecedented uncharted unwanted" at bounding box center [836, 408] width 109 height 20
click at [580, 505] on button "Verify" at bounding box center [668, 519] width 872 height 29
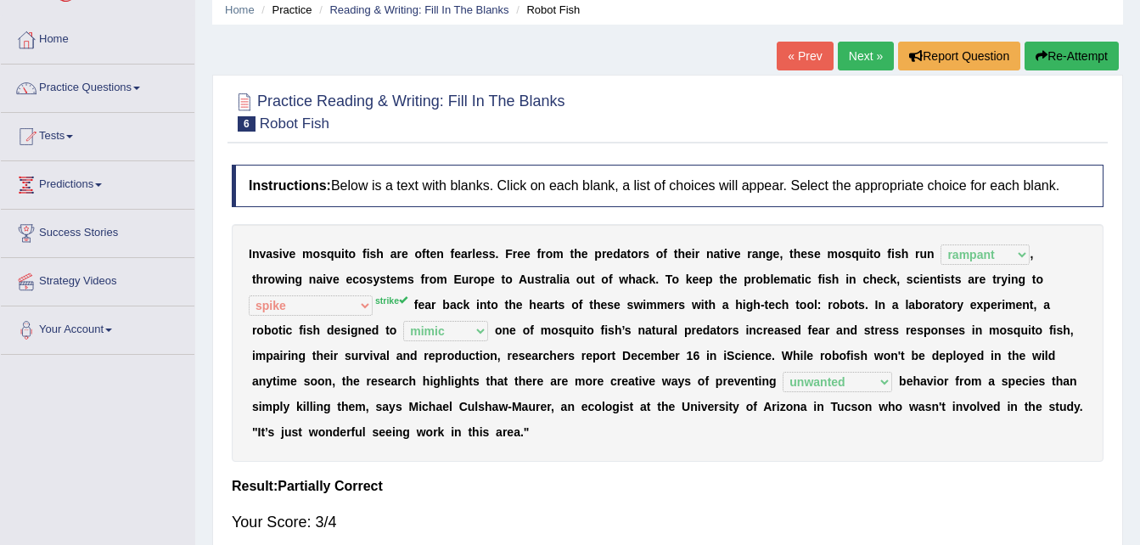
click at [1071, 48] on button "Re-Attempt" at bounding box center [1071, 56] width 94 height 29
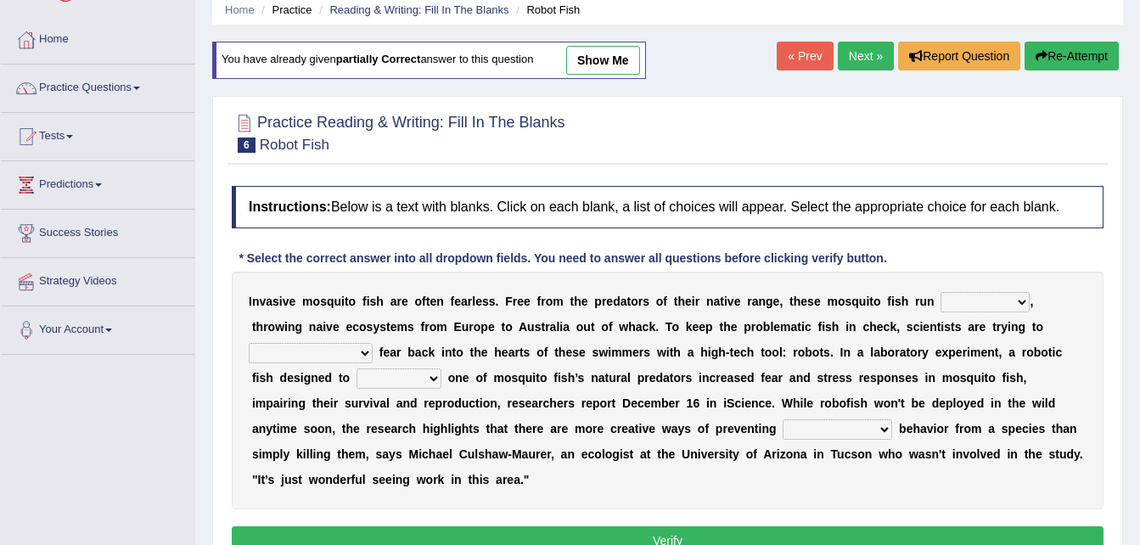
click at [972, 296] on select "occupant flippant rampant concordant" at bounding box center [984, 302] width 89 height 20
select select "rampant"
click at [940, 292] on select "occupant flippant rampant concordant" at bounding box center [984, 302] width 89 height 20
click at [373, 343] on select "accept spike strike drake" at bounding box center [311, 353] width 124 height 20
select select "strike"
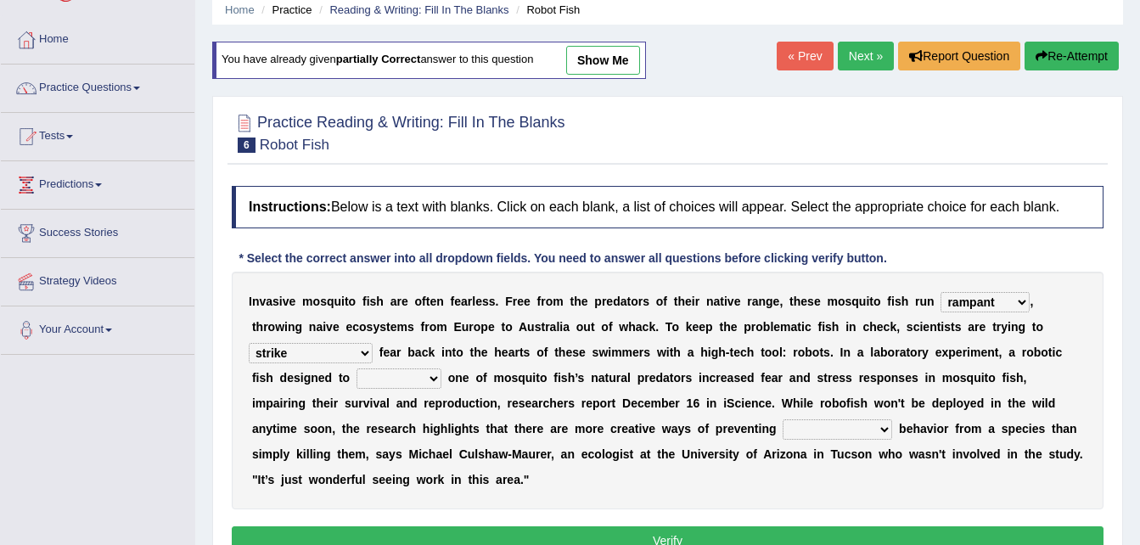
click at [373, 343] on select "accept spike strike drake" at bounding box center [311, 353] width 124 height 20
click at [441, 368] on select "bequest mimic battle conquest" at bounding box center [398, 378] width 85 height 20
select select "mimic"
click at [441, 368] on select "bequest mimic battle conquest" at bounding box center [398, 378] width 85 height 20
click at [782, 429] on select "unprivileged unprecedented uncharted unwanted" at bounding box center [836, 429] width 109 height 20
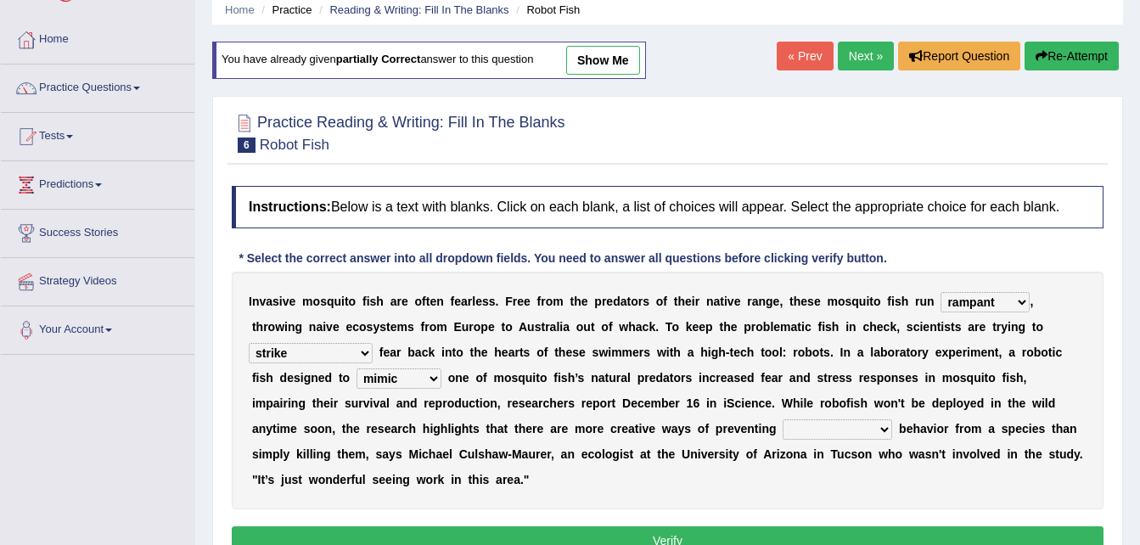
select select "unwanted"
click at [782, 419] on select "unprivileged unprecedented uncharted unwanted" at bounding box center [836, 429] width 109 height 20
click at [616, 526] on button "Verify" at bounding box center [668, 540] width 872 height 29
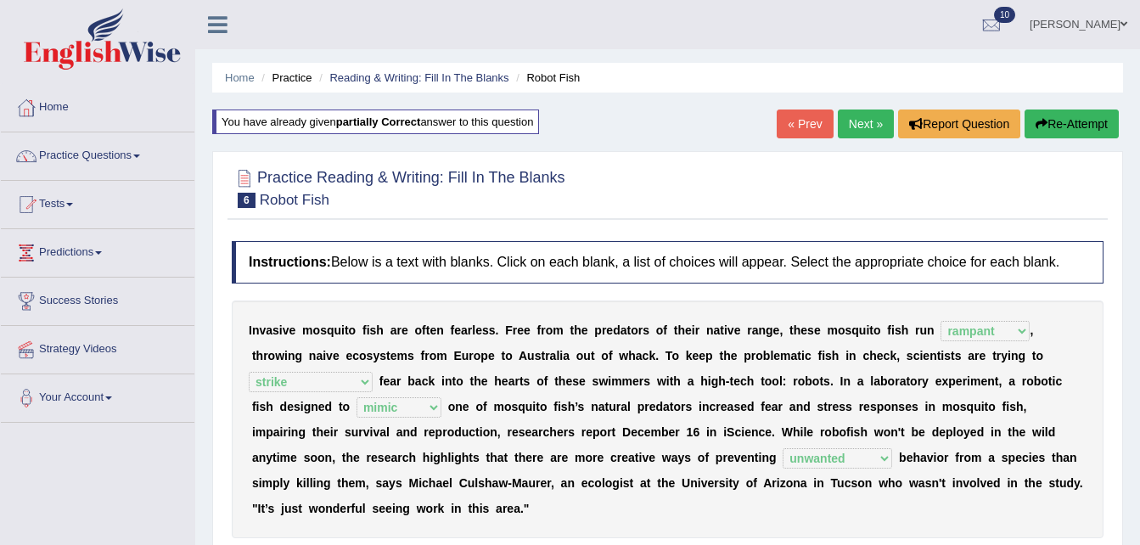
click at [1119, 22] on link "Debrah Chipo Ngwenya" at bounding box center [1078, 22] width 123 height 44
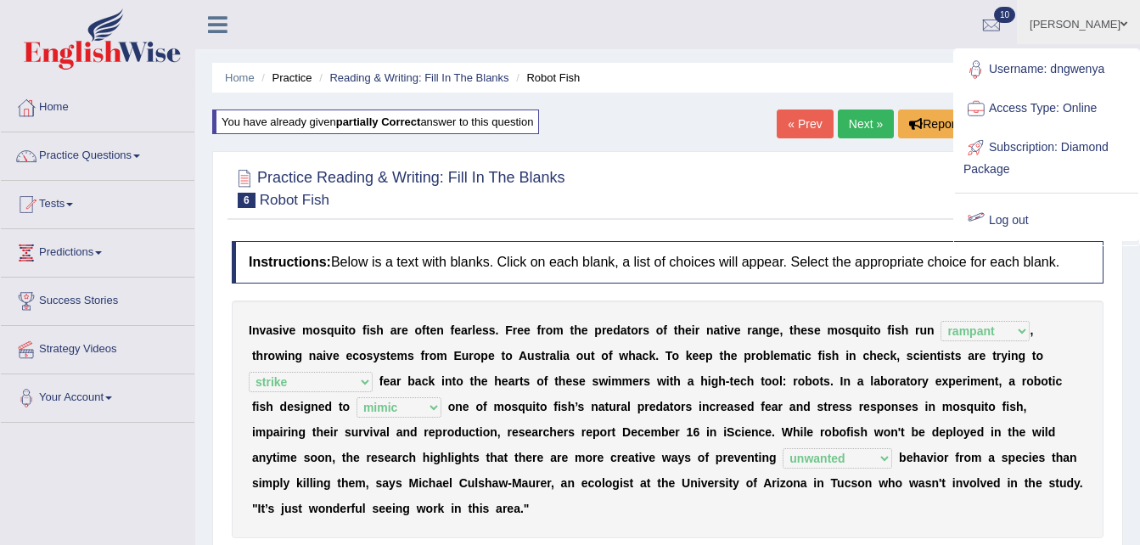
click at [1014, 216] on link "Log out" at bounding box center [1046, 220] width 183 height 39
